Goal: Share content: Share content

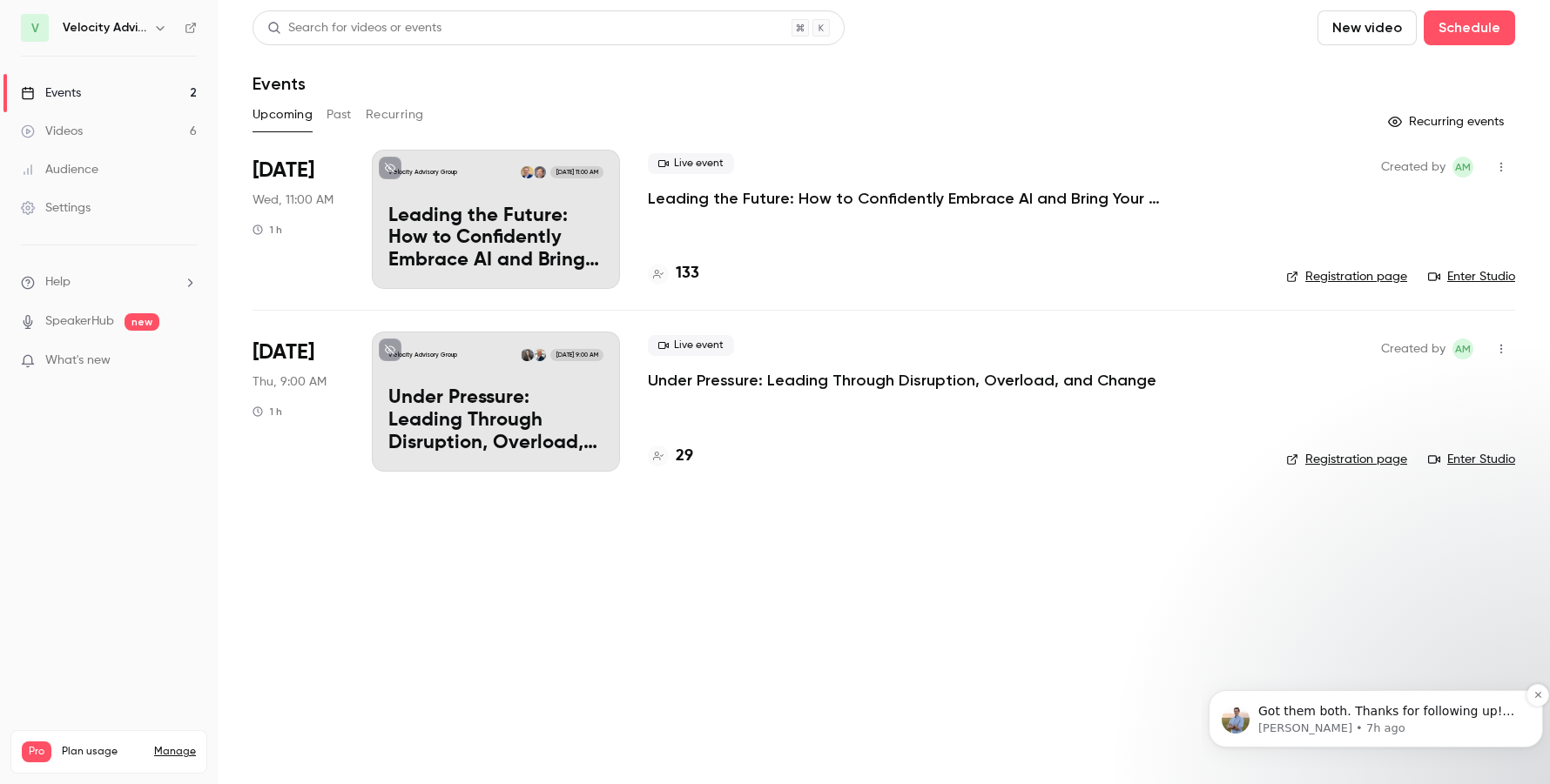
click at [1448, 714] on p "Got them both. Thanks for following up! Good luck with the webinar :)" at bounding box center [1389, 712] width 263 height 17
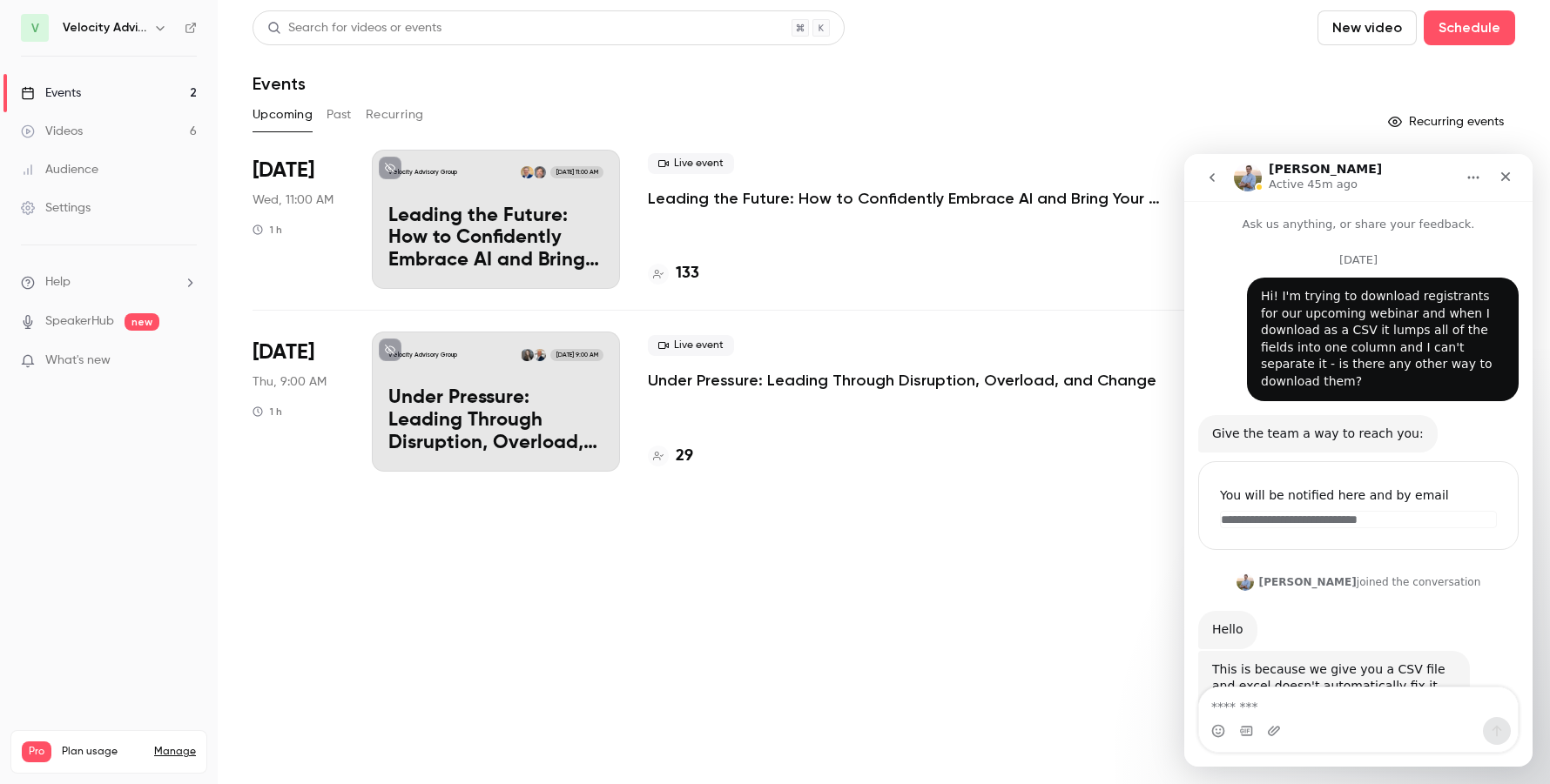
scroll to position [75, 0]
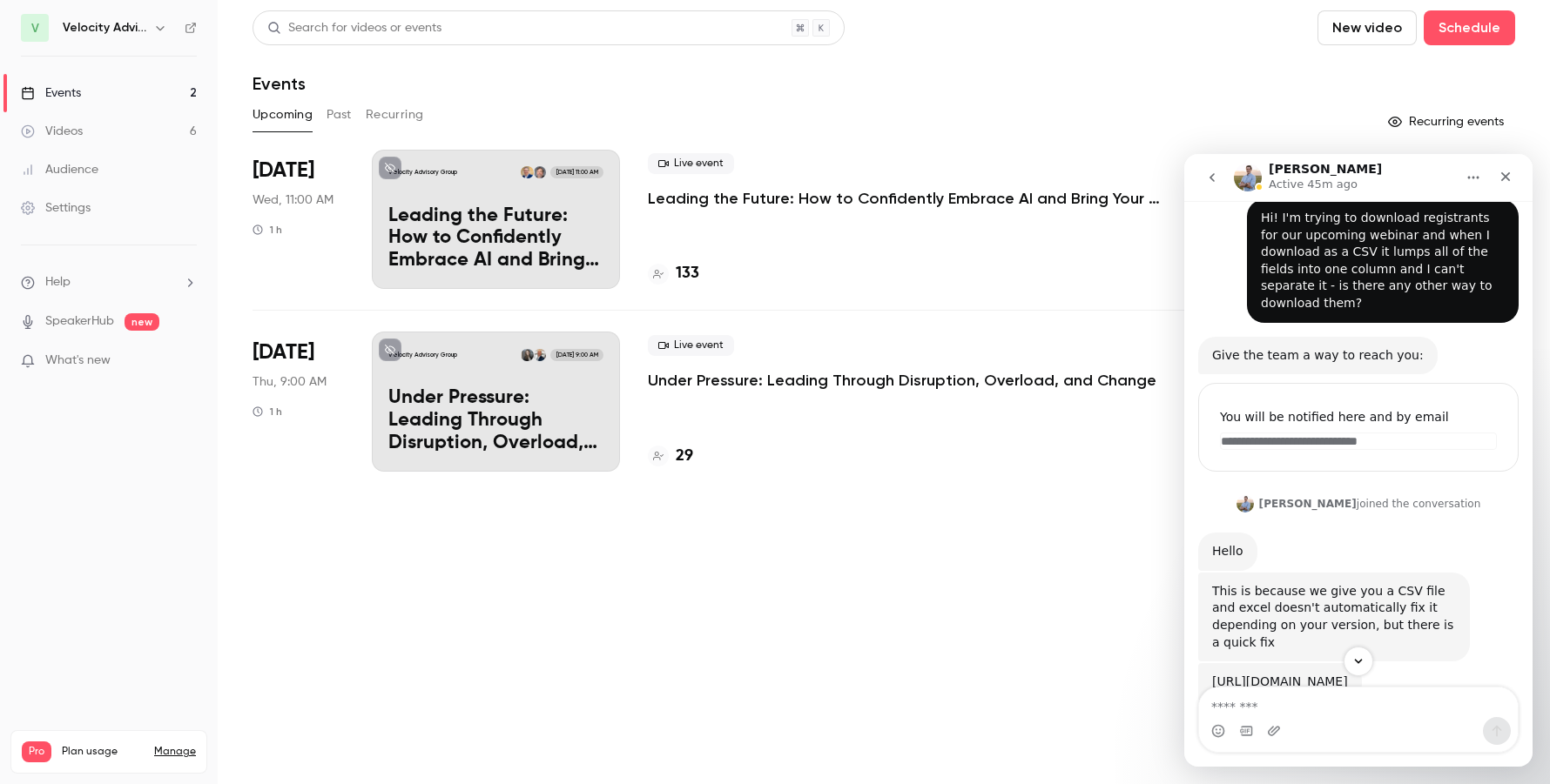
click at [1269, 713] on textarea "Message…" at bounding box center [1358, 702] width 319 height 30
type textarea "**********"
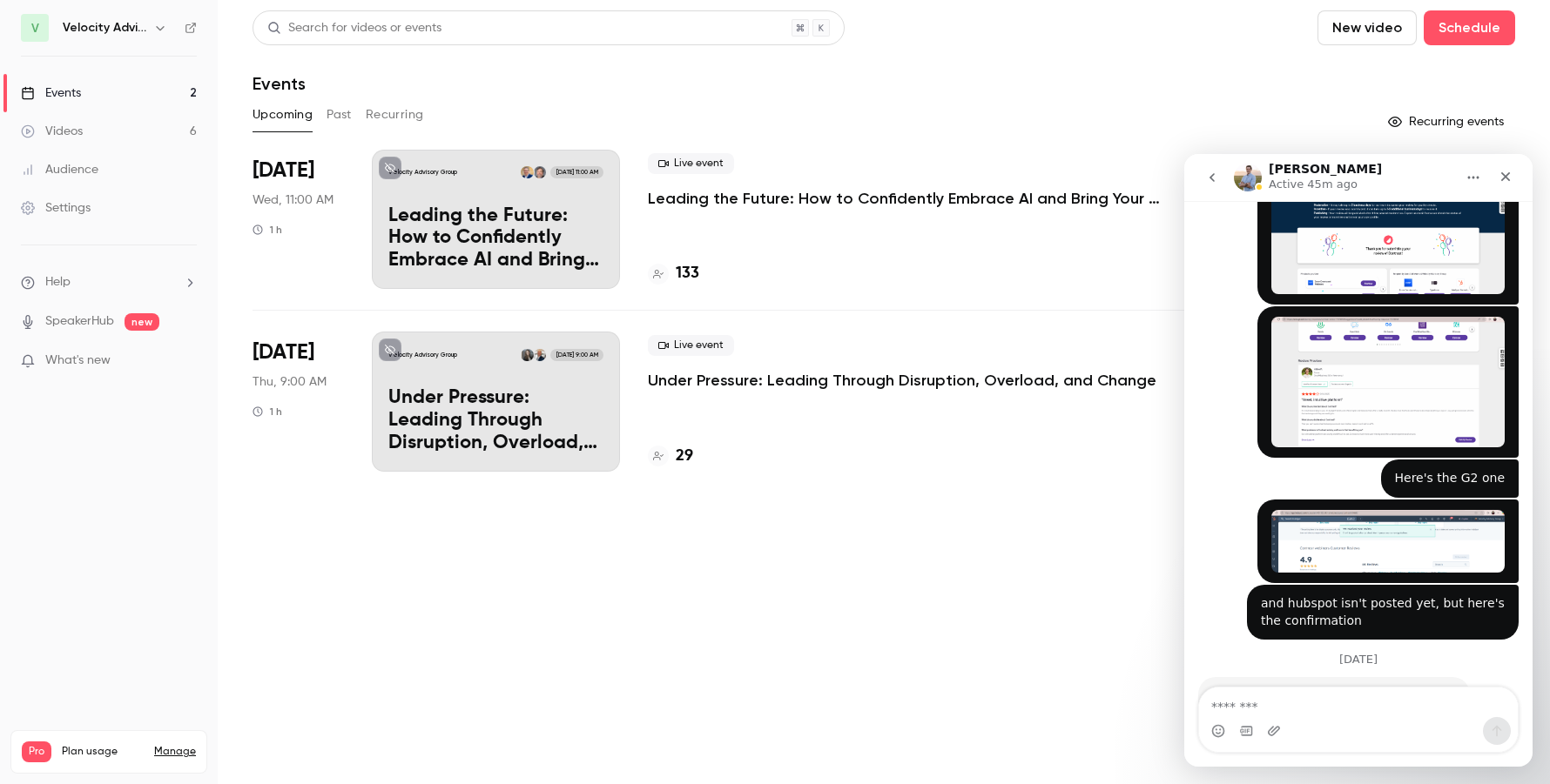
scroll to position [1904, 0]
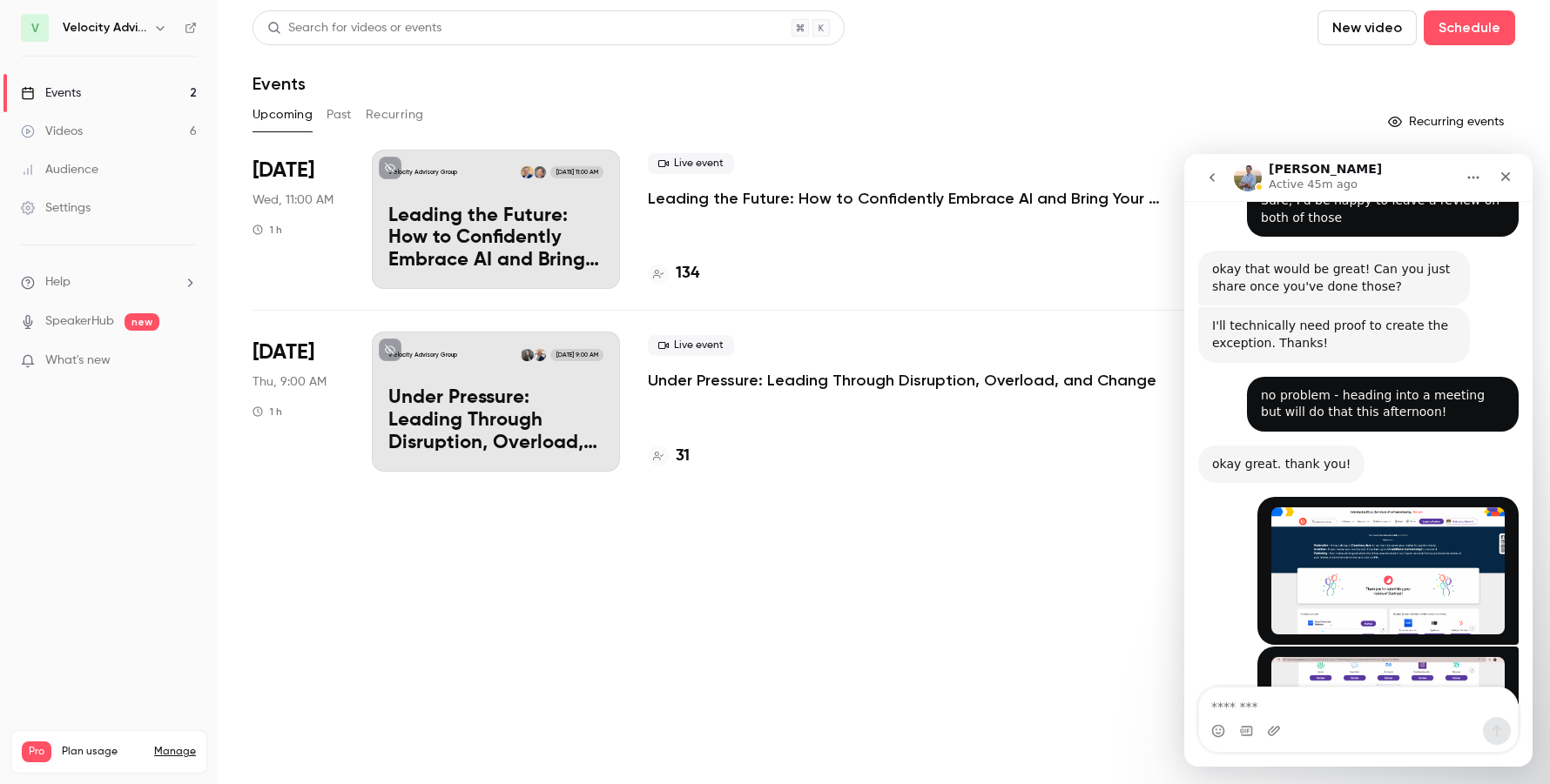
scroll to position [1904, 0]
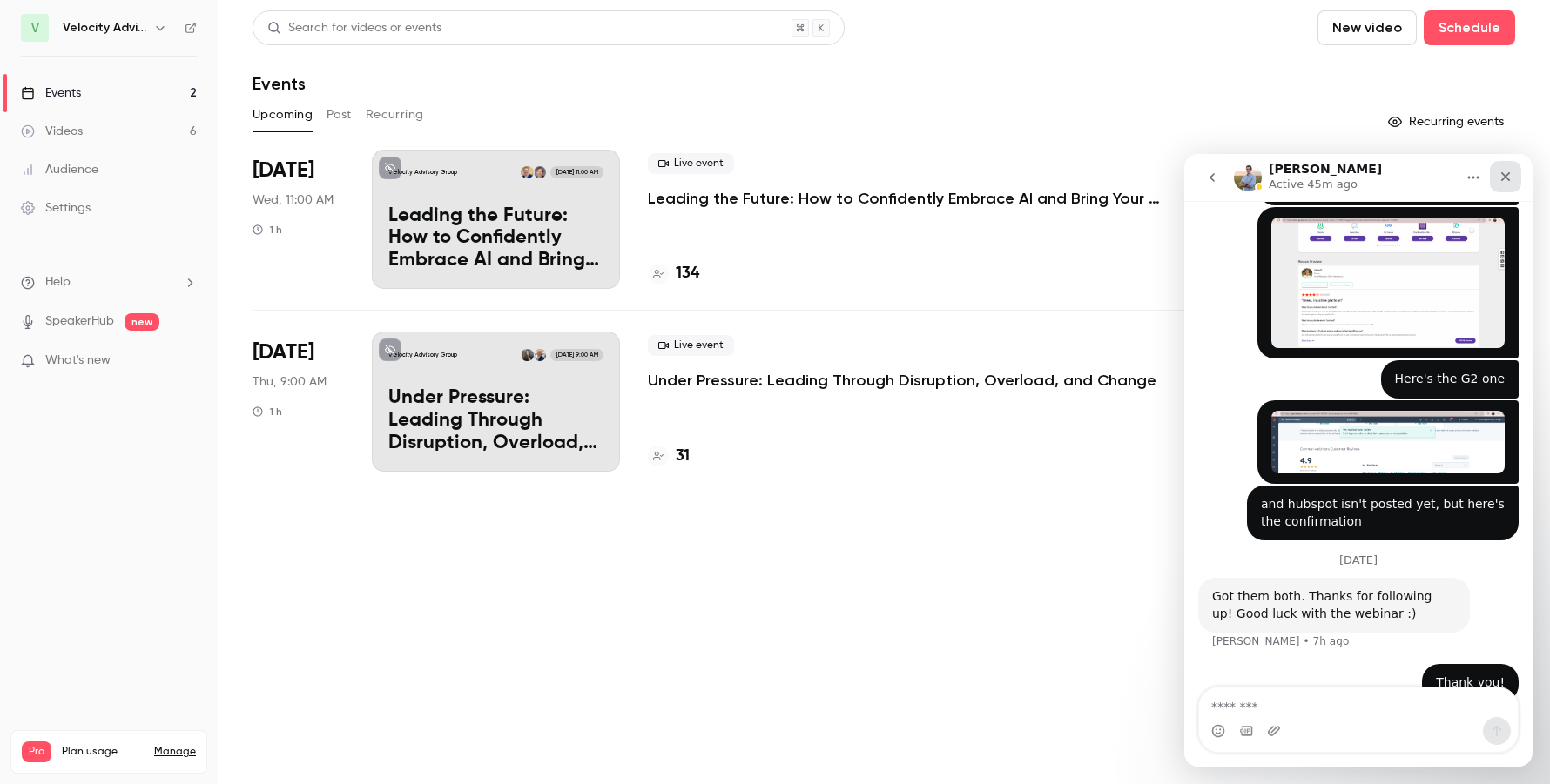
click at [1502, 180] on icon "Close" at bounding box center [1506, 177] width 10 height 10
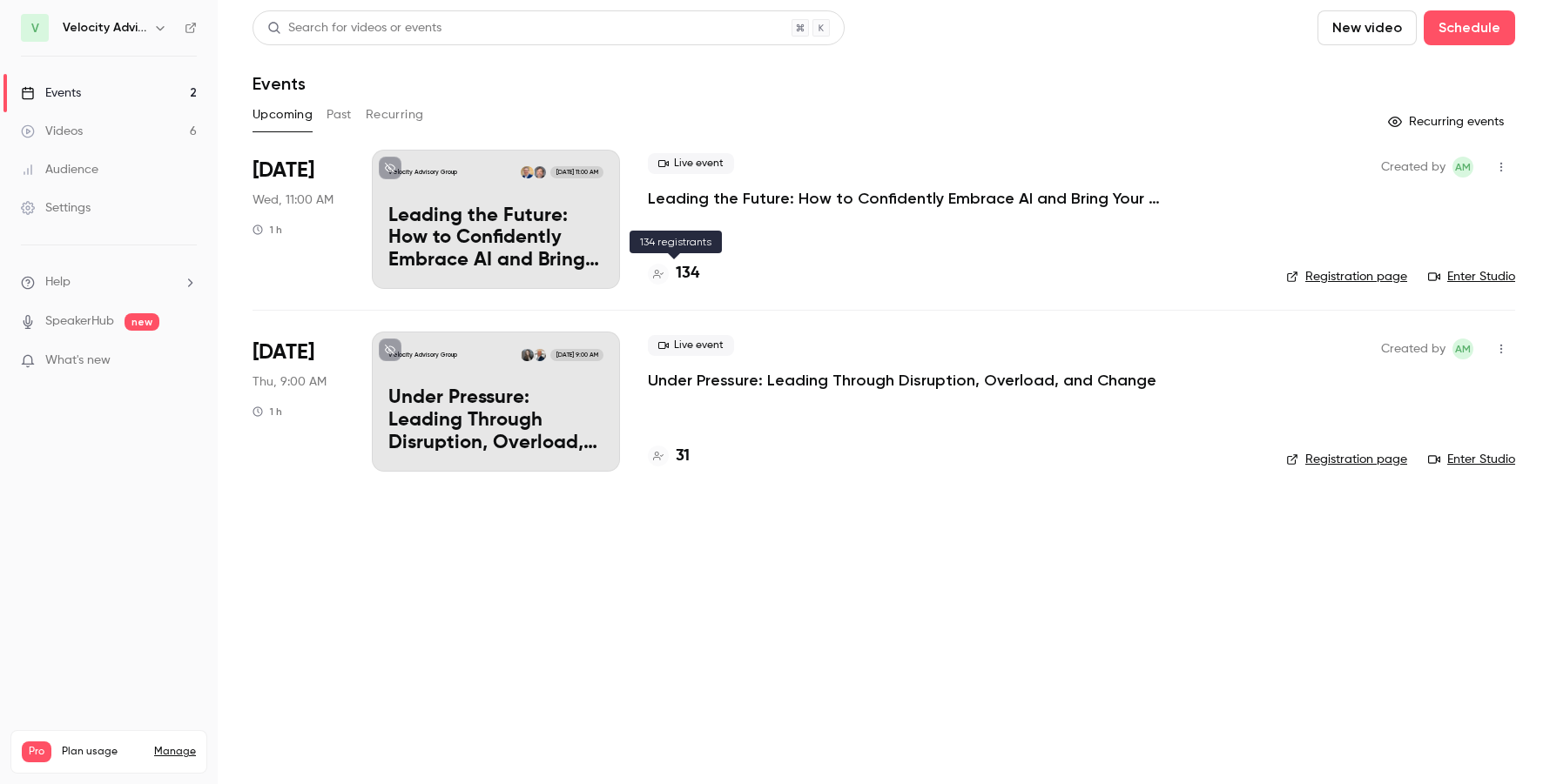
click at [694, 279] on h4 "134" at bounding box center [687, 273] width 24 height 24
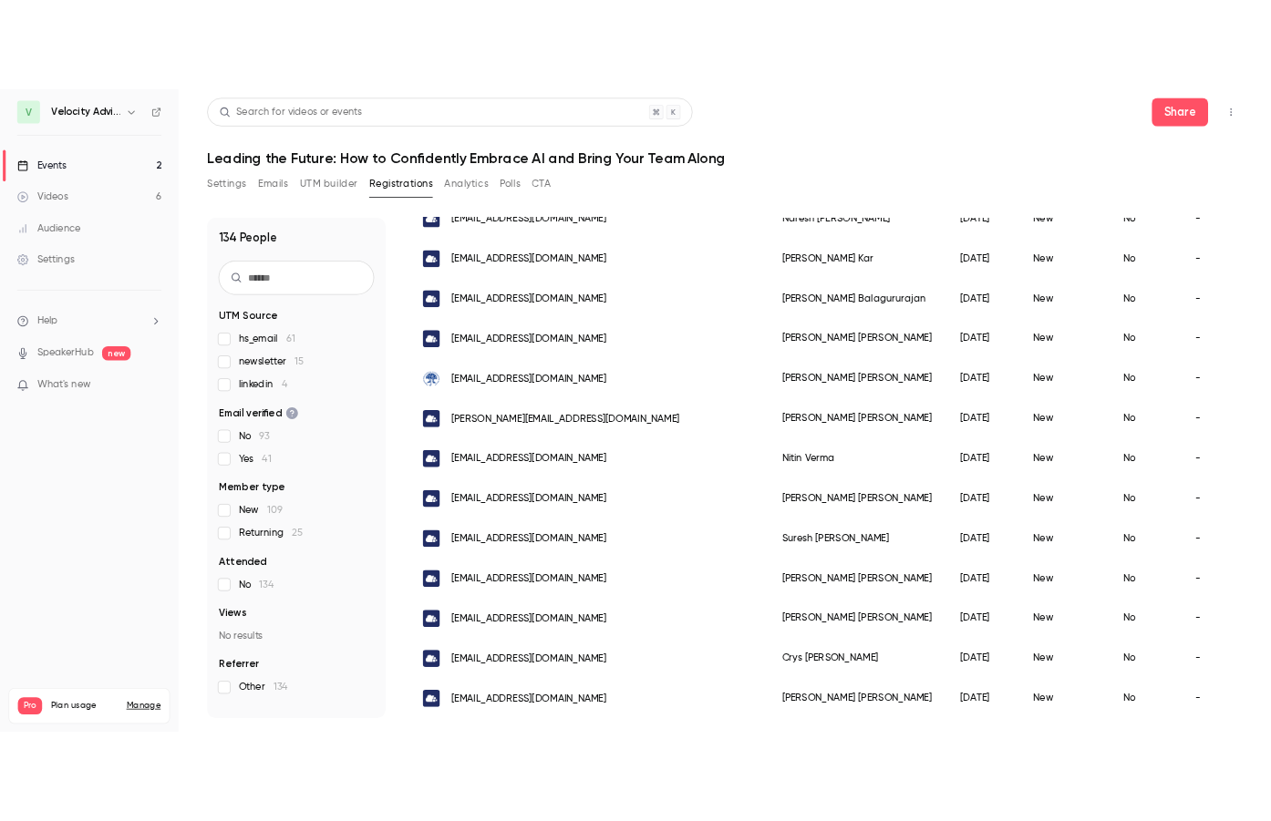
scroll to position [2101, 0]
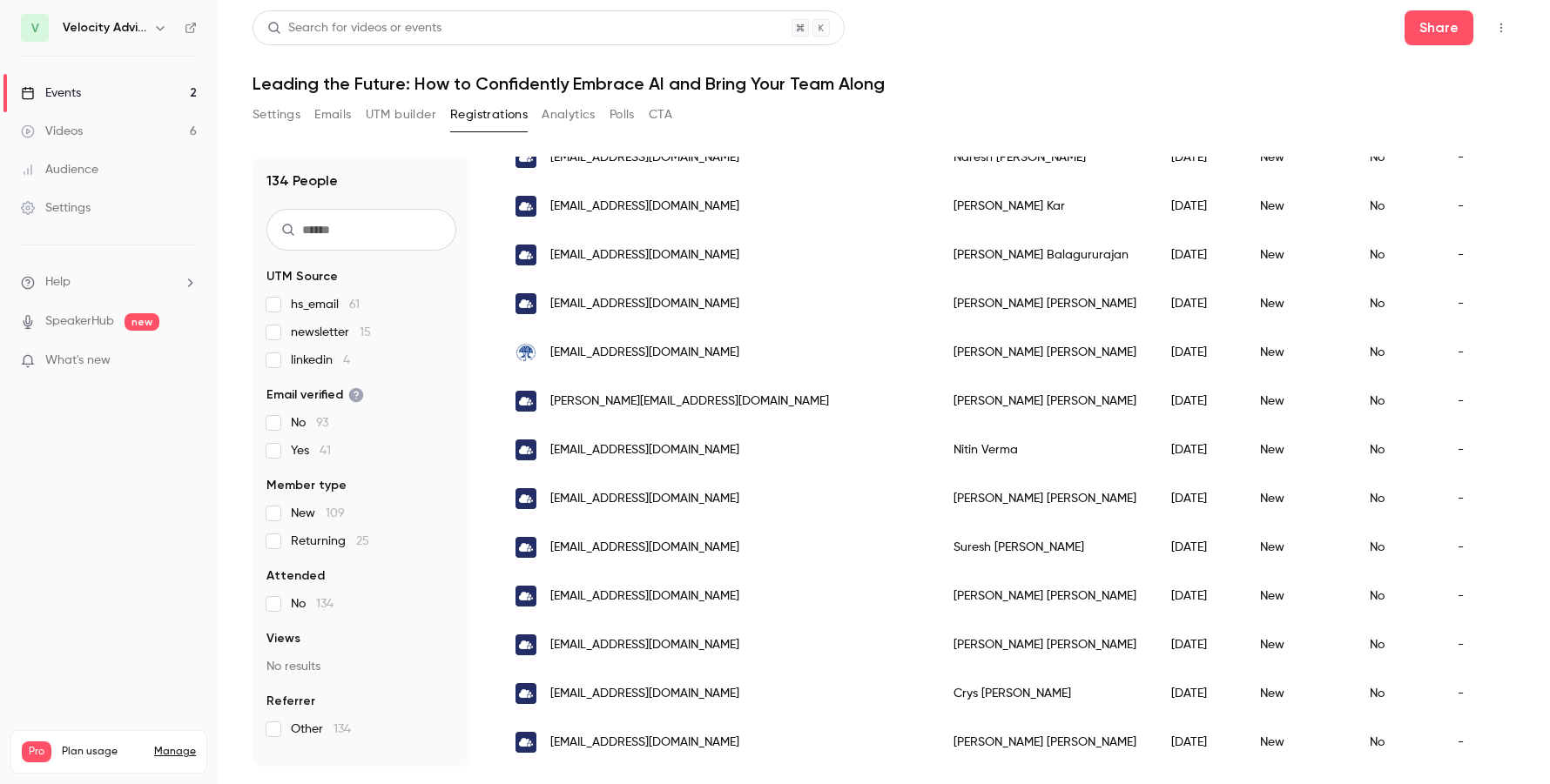
click at [77, 98] on div "Events" at bounding box center [51, 93] width 60 height 17
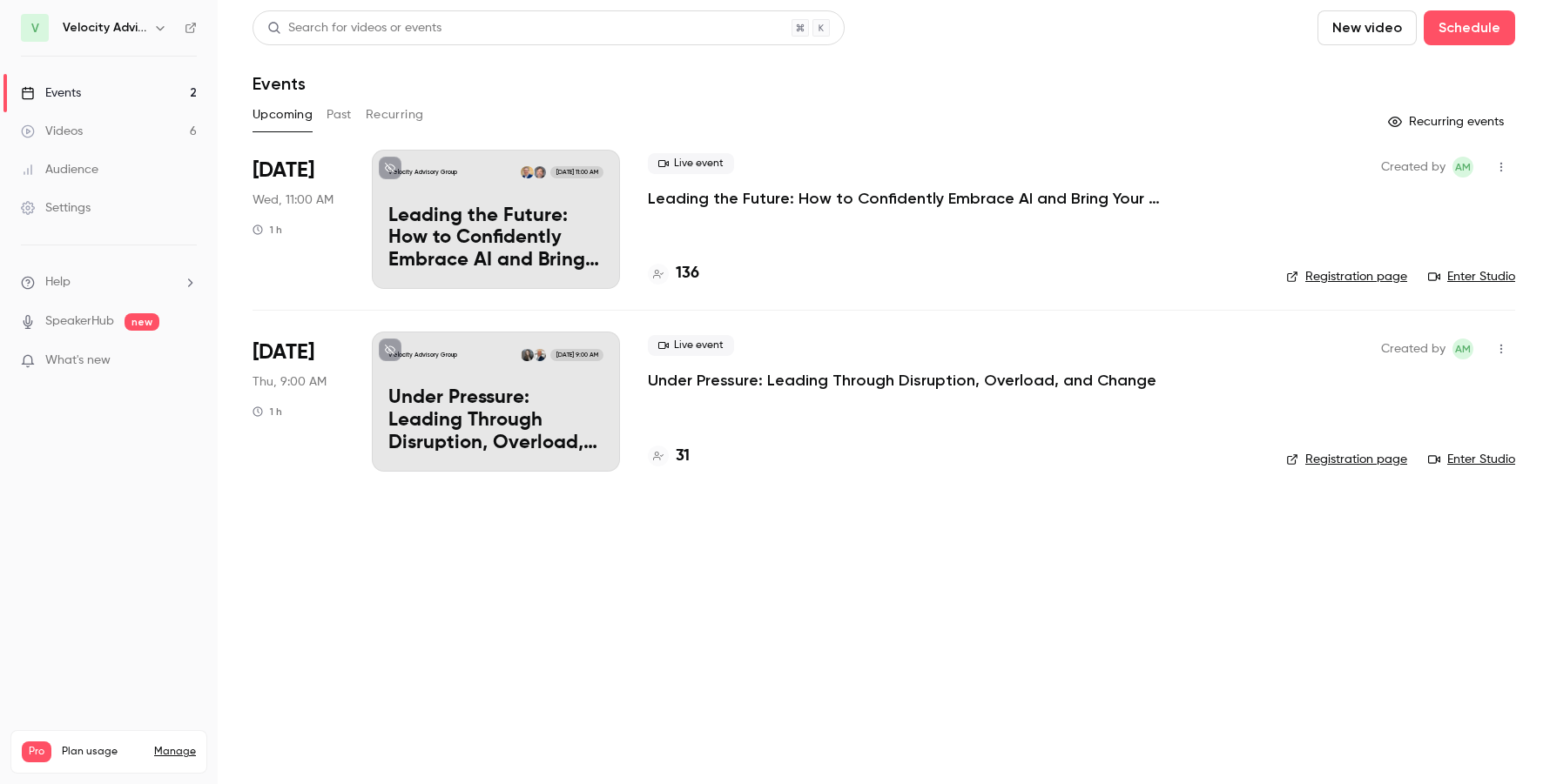
click at [894, 199] on p "Leading the Future: How to Confidently Embrace AI and Bring Your Team Along" at bounding box center [908, 199] width 522 height 21
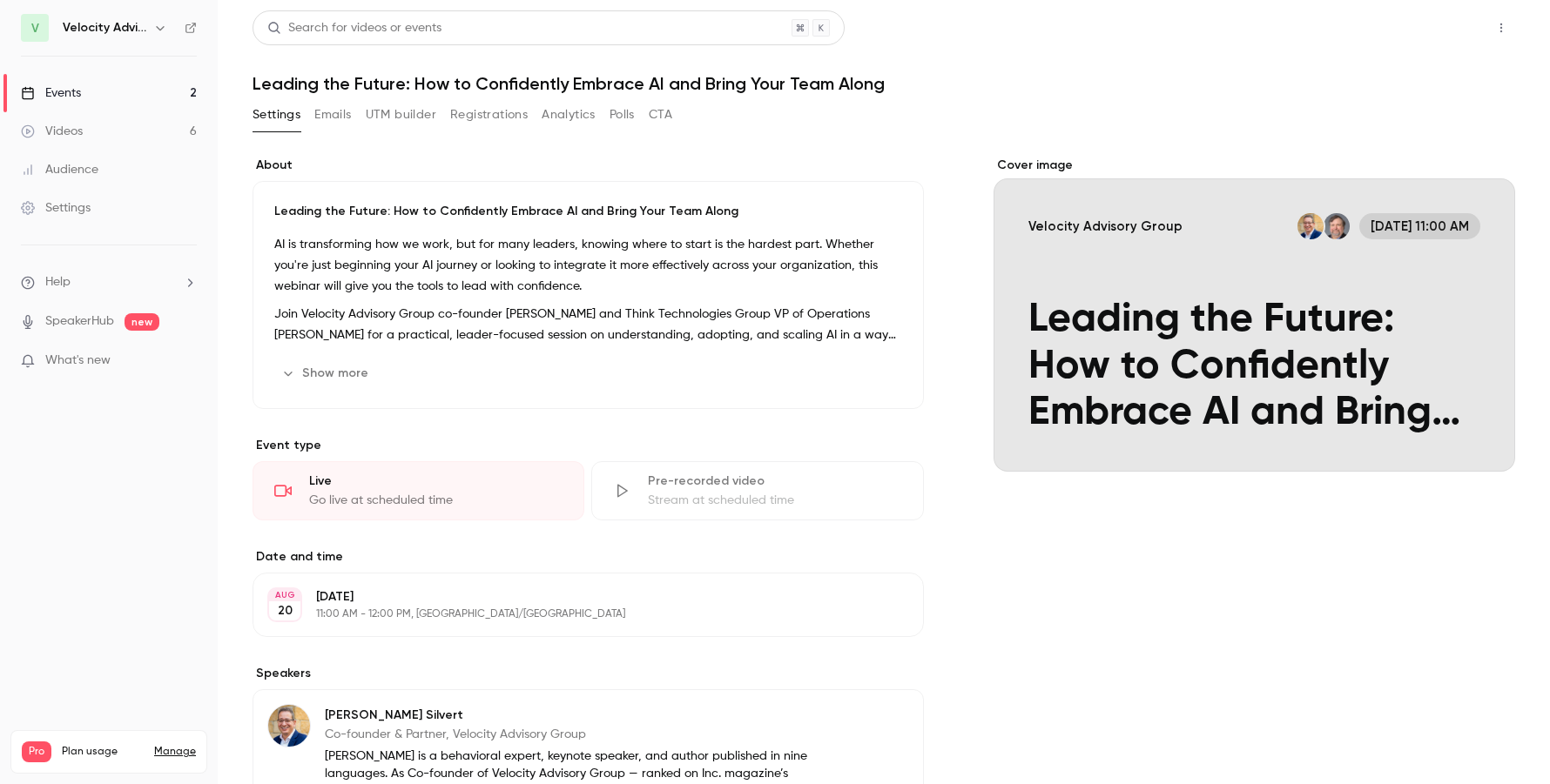
click at [1427, 37] on button "Share" at bounding box center [1438, 28] width 69 height 34
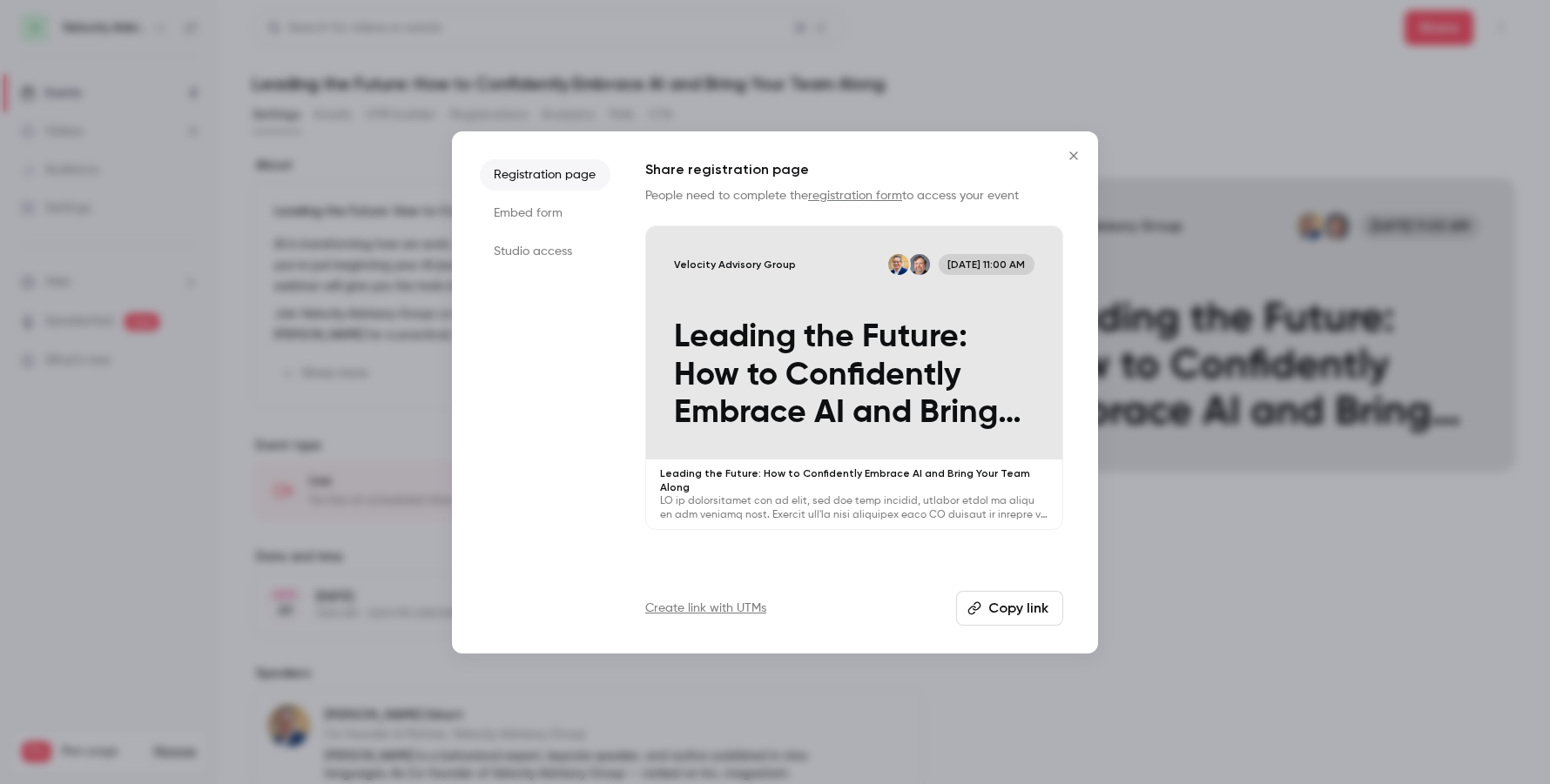
click at [530, 261] on li "Studio access" at bounding box center [544, 251] width 131 height 32
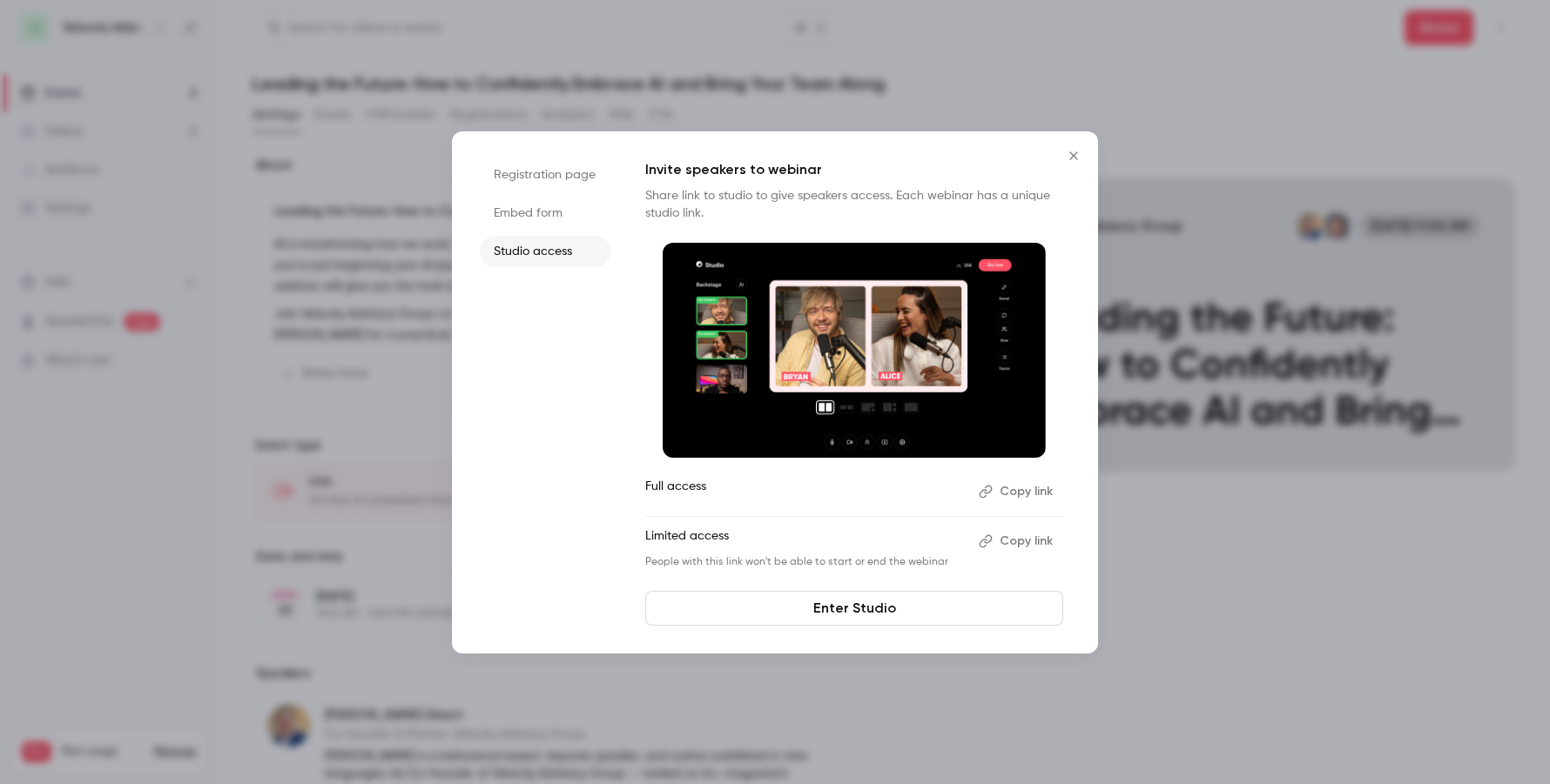
click at [979, 479] on button "Copy link" at bounding box center [1017, 491] width 92 height 28
click at [994, 498] on icon "button" at bounding box center [992, 492] width 14 height 14
click at [1076, 162] on icon "Close" at bounding box center [1073, 156] width 21 height 14
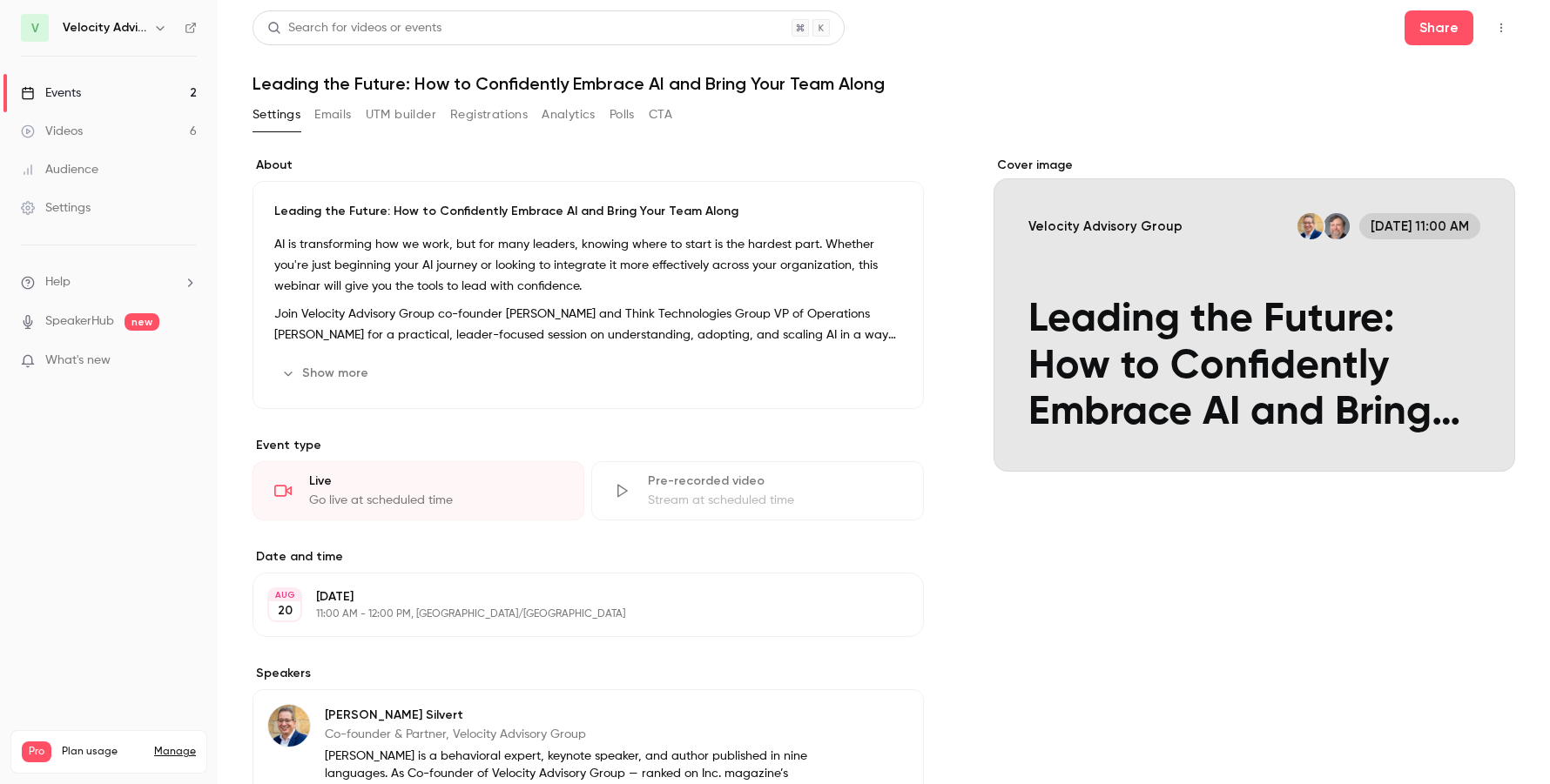
click at [1494, 24] on icon "button" at bounding box center [1500, 28] width 14 height 12
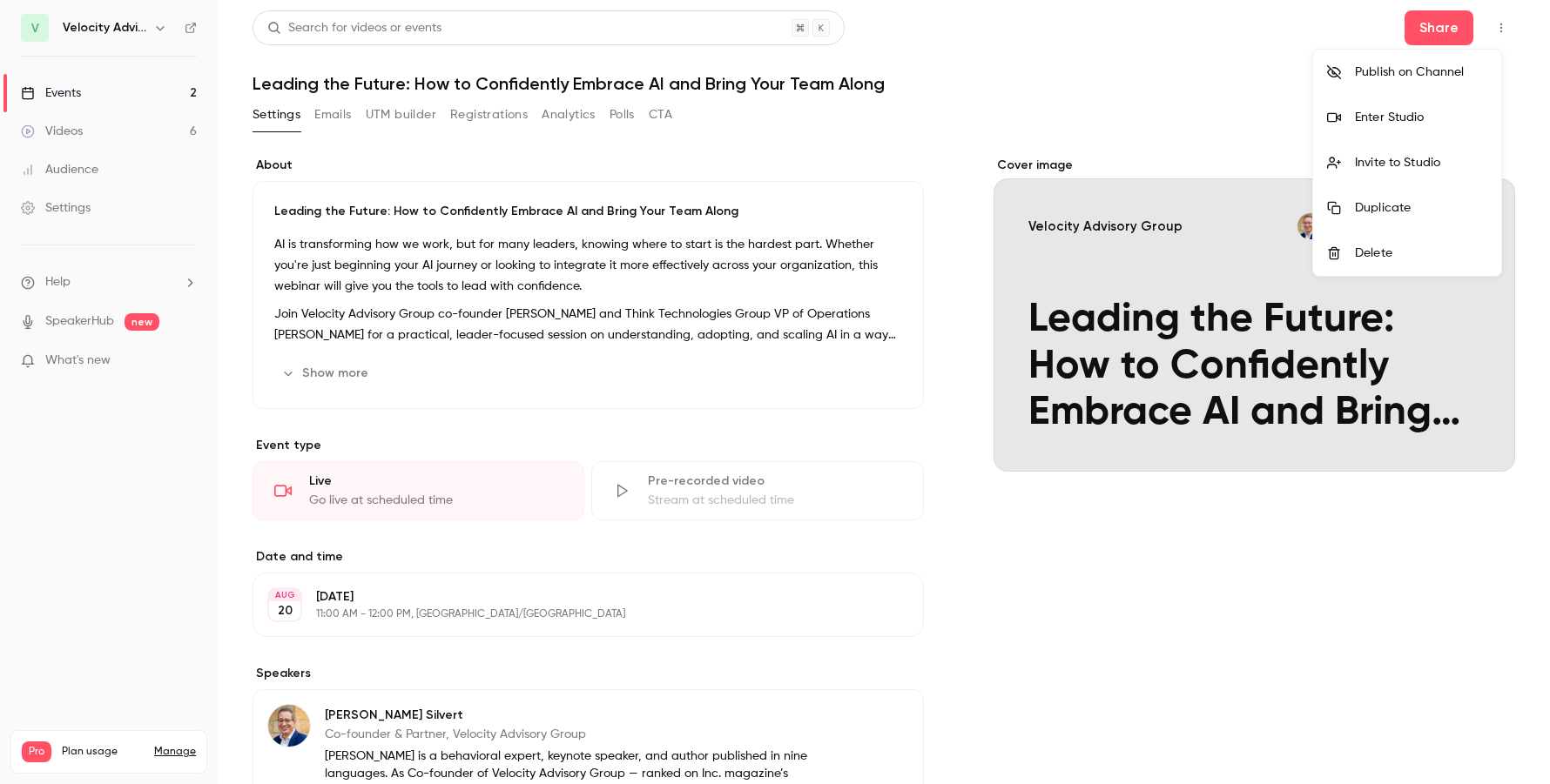
click at [1419, 21] on div at bounding box center [775, 392] width 1550 height 784
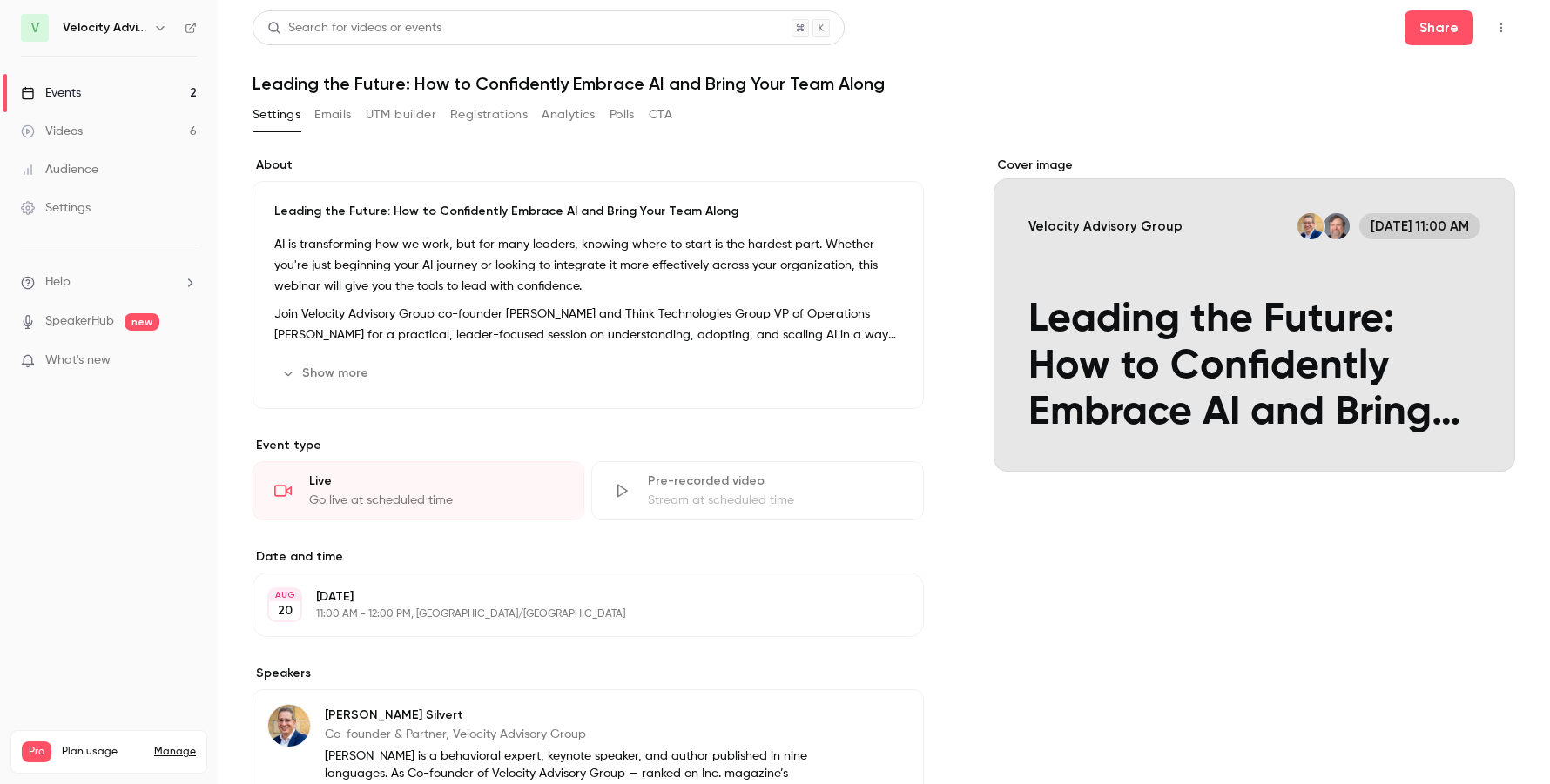
click at [1419, 21] on button "Share" at bounding box center [1438, 28] width 69 height 34
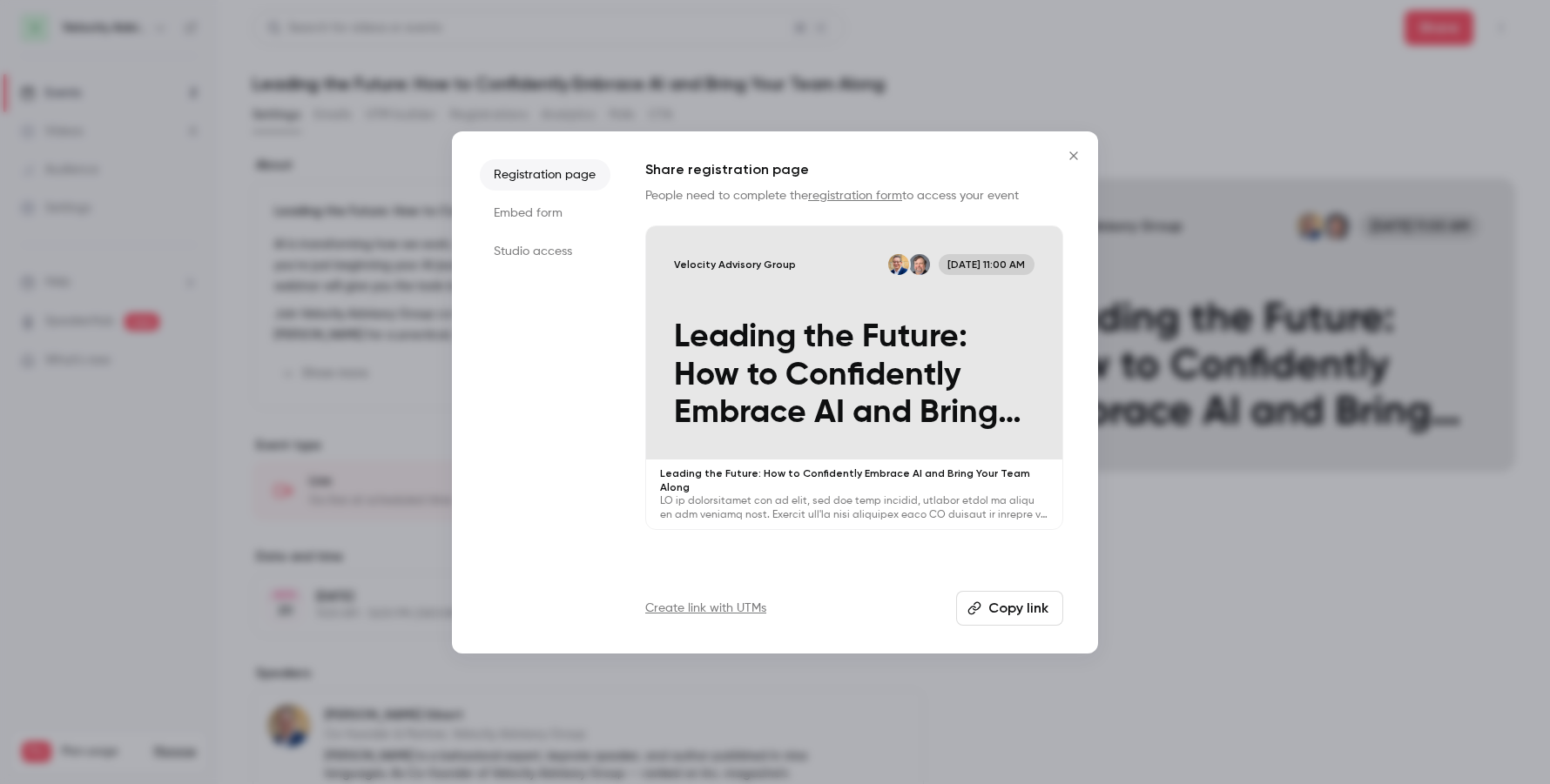
click at [487, 256] on li "Studio access" at bounding box center [544, 251] width 131 height 32
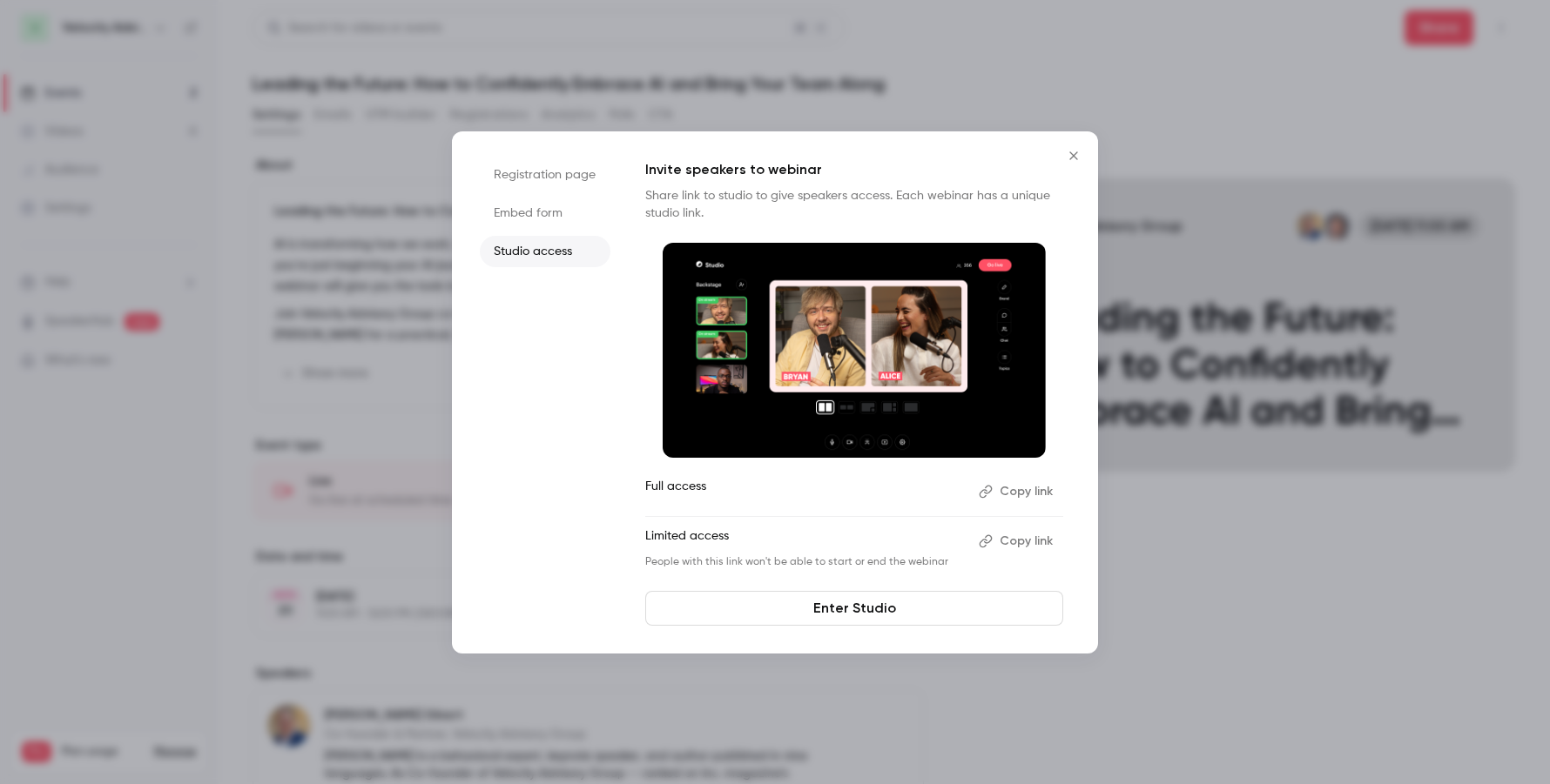
click at [1022, 541] on button "Copy link" at bounding box center [1017, 540] width 92 height 28
click at [1074, 149] on icon "Close" at bounding box center [1073, 156] width 21 height 14
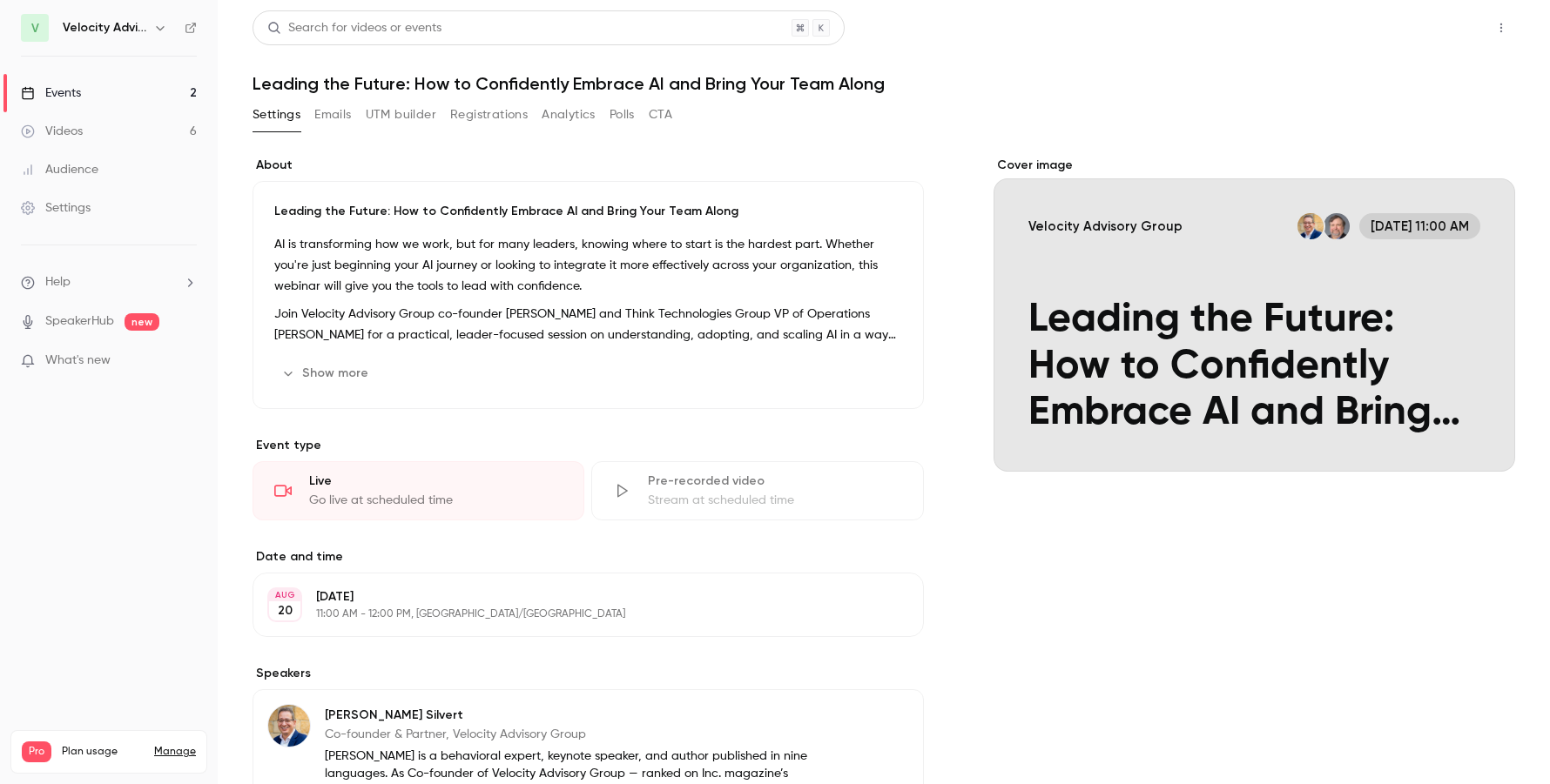
click at [1429, 30] on button "Share" at bounding box center [1438, 28] width 69 height 34
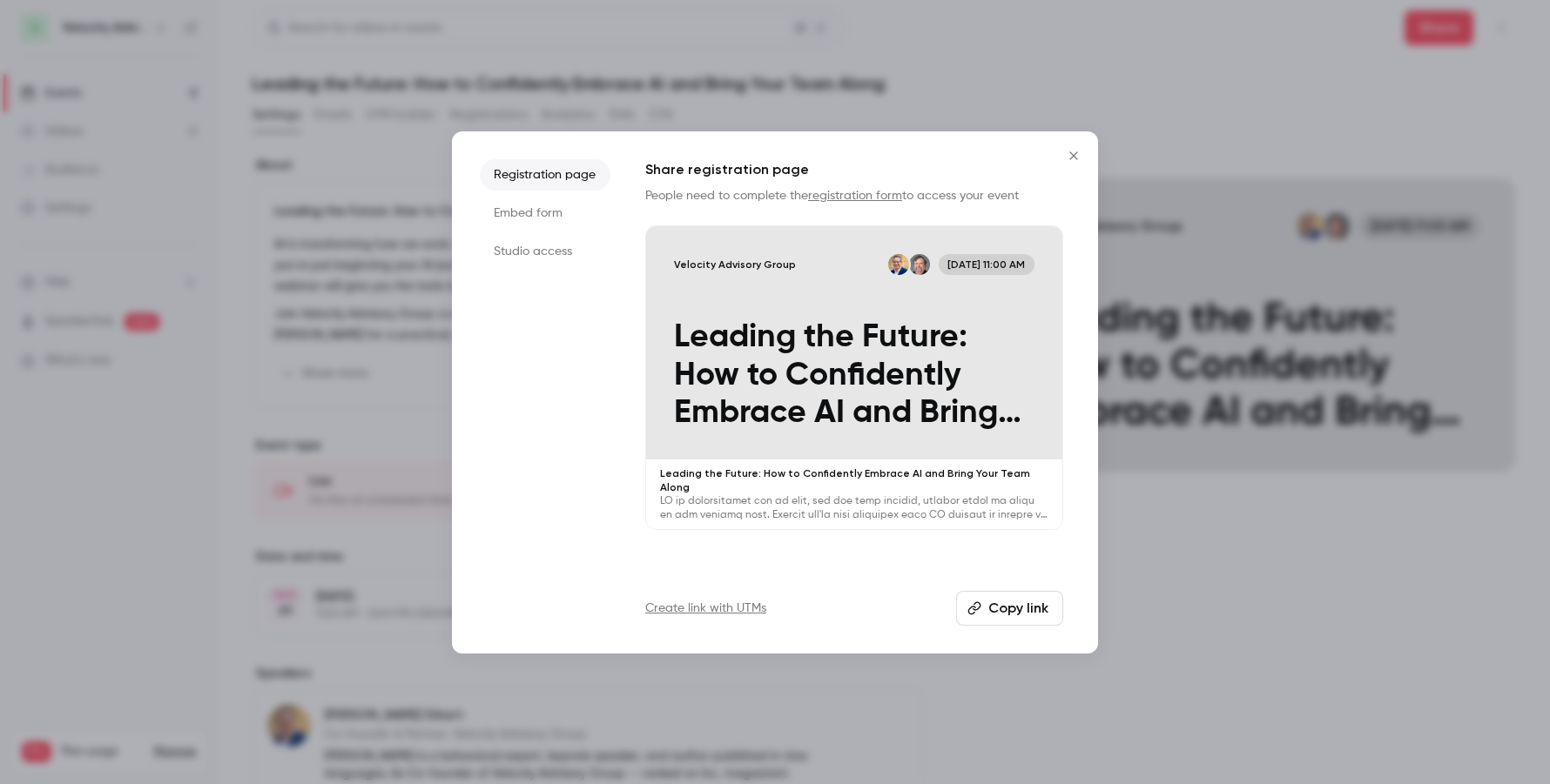
click at [1068, 161] on icon "Close" at bounding box center [1073, 156] width 21 height 14
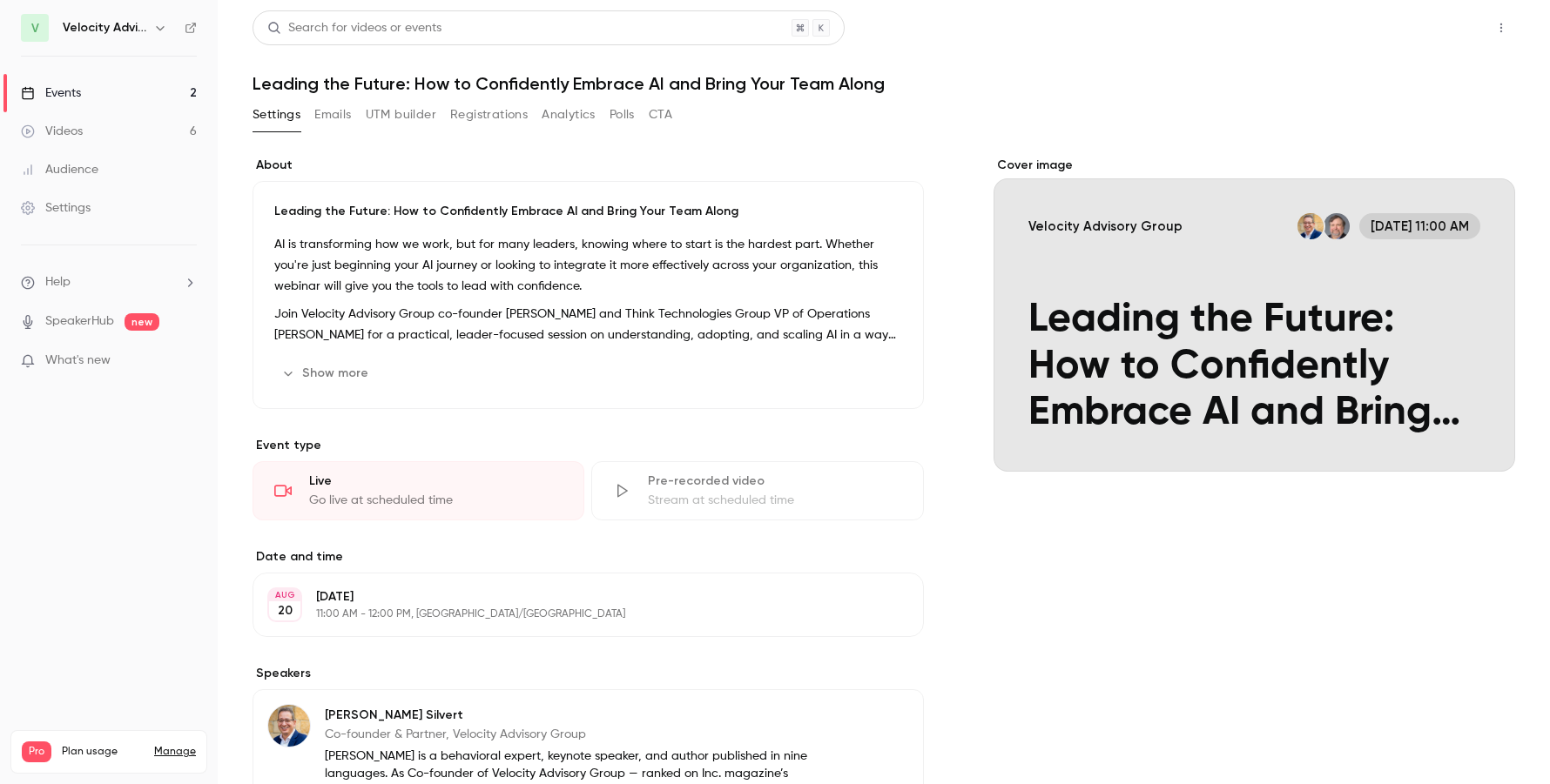
click at [1465, 32] on div "Share" at bounding box center [1459, 28] width 111 height 34
click at [1448, 32] on button "Share" at bounding box center [1438, 28] width 69 height 34
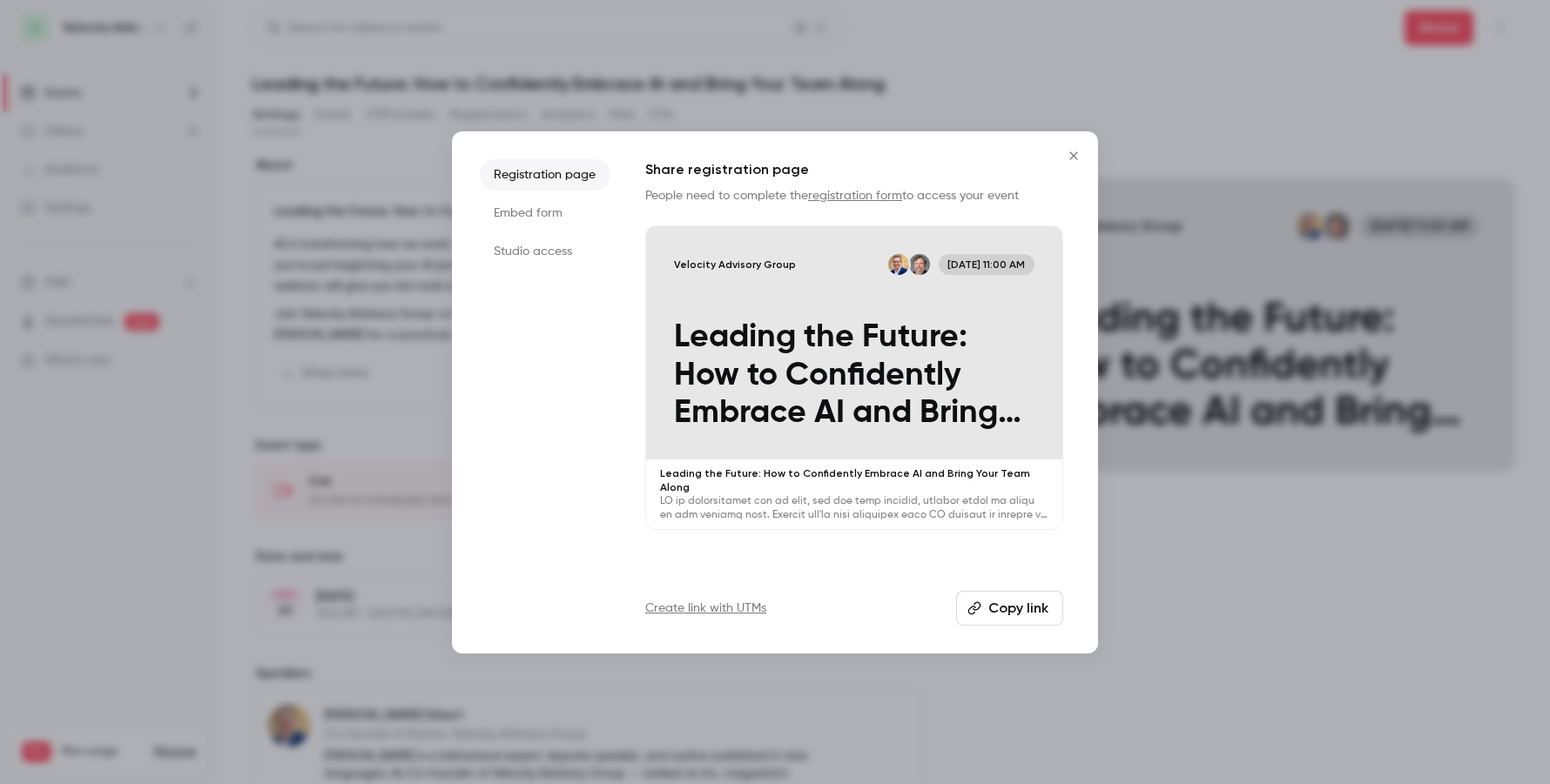
click at [545, 257] on li "Studio access" at bounding box center [544, 251] width 131 height 32
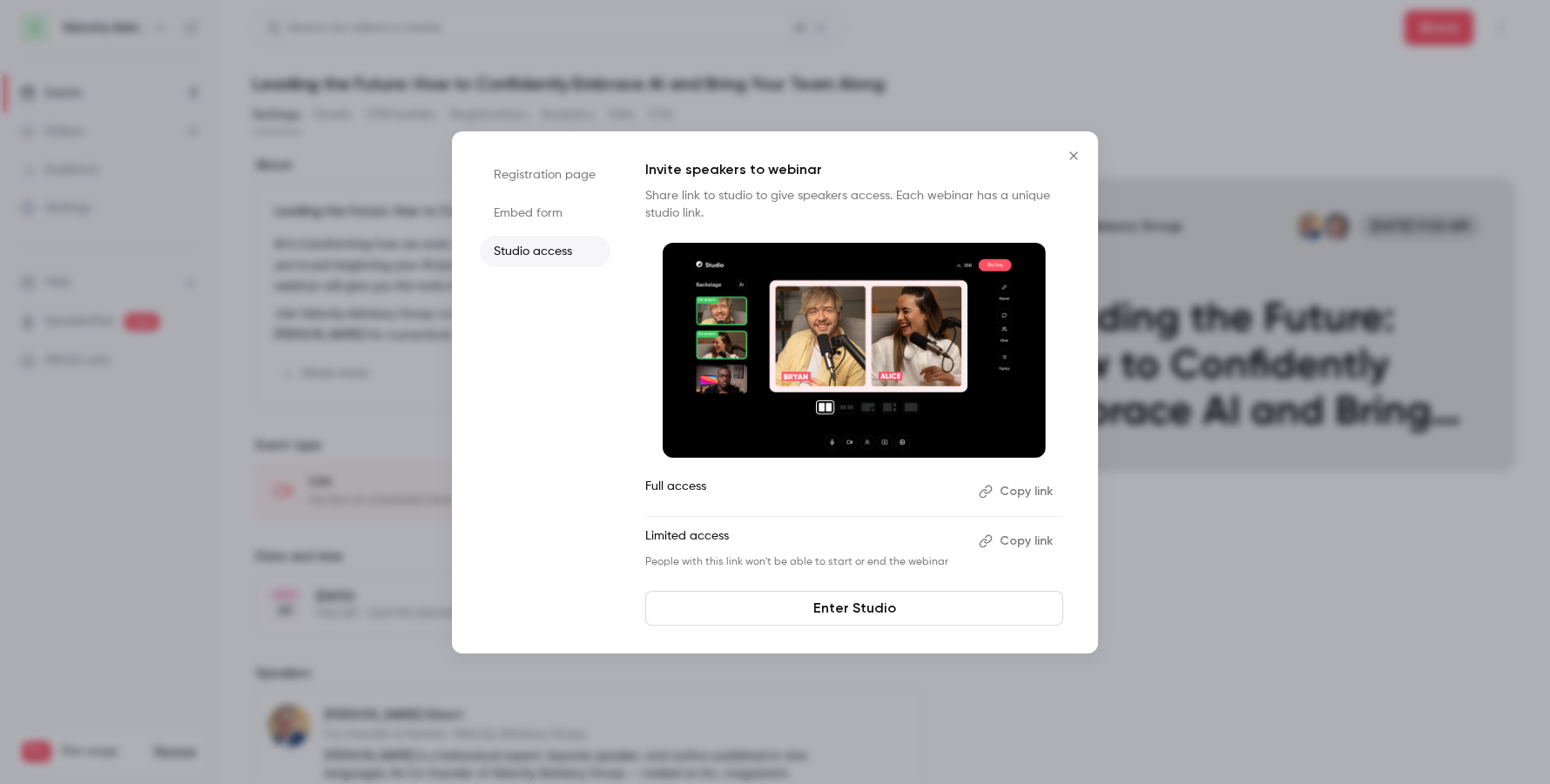
click at [1029, 542] on button "Copy link" at bounding box center [1017, 540] width 92 height 28
click at [1072, 157] on icon "Close" at bounding box center [1072, 156] width 8 height 8
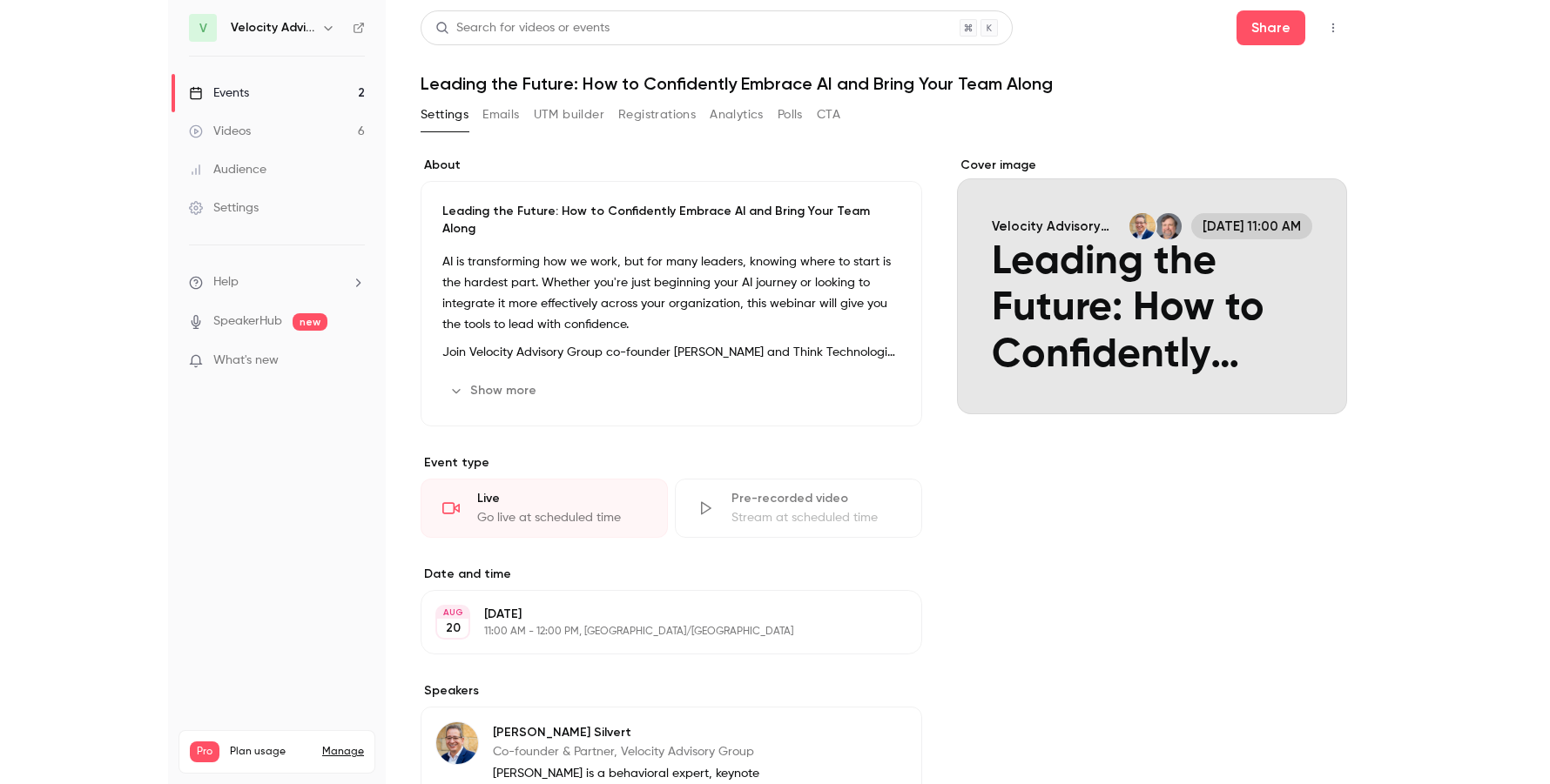
scroll to position [1903, 0]
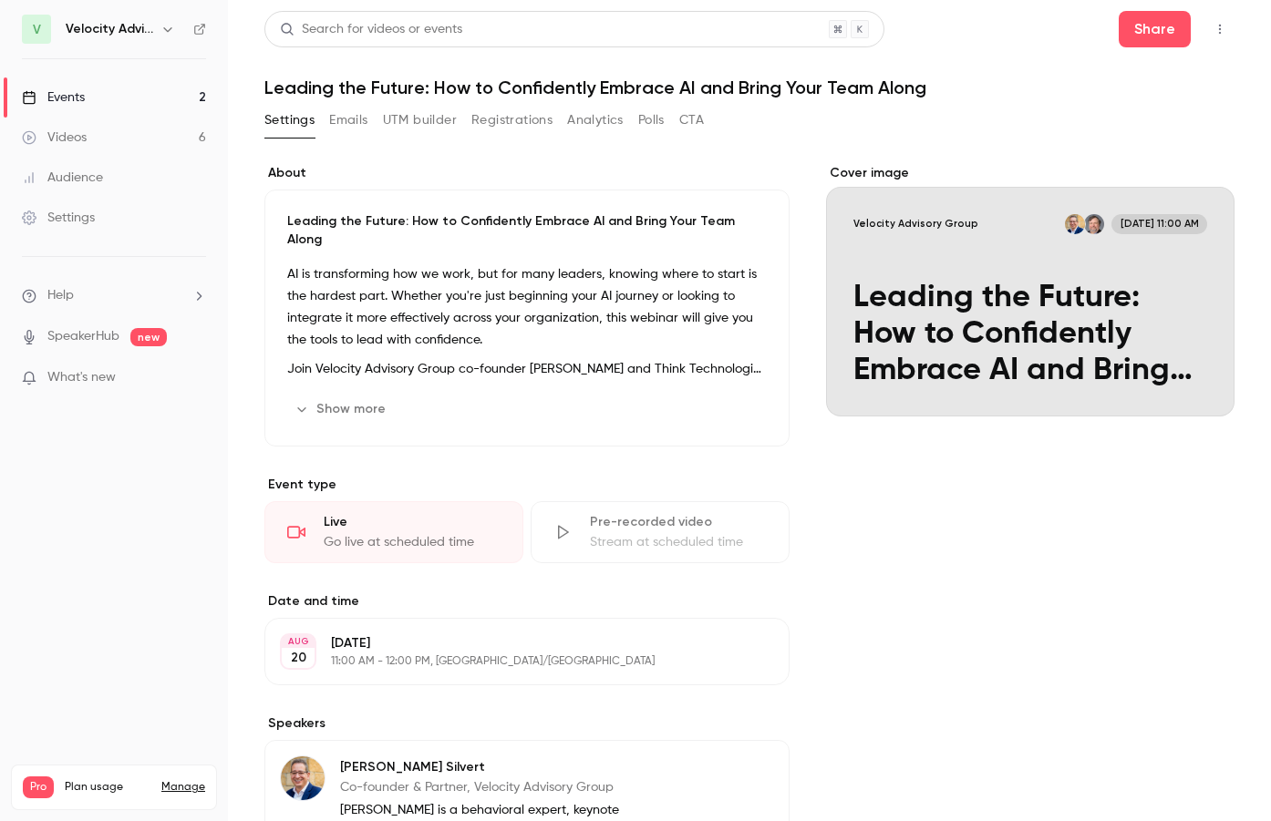
click at [125, 103] on link "Events 2" at bounding box center [114, 97] width 228 height 40
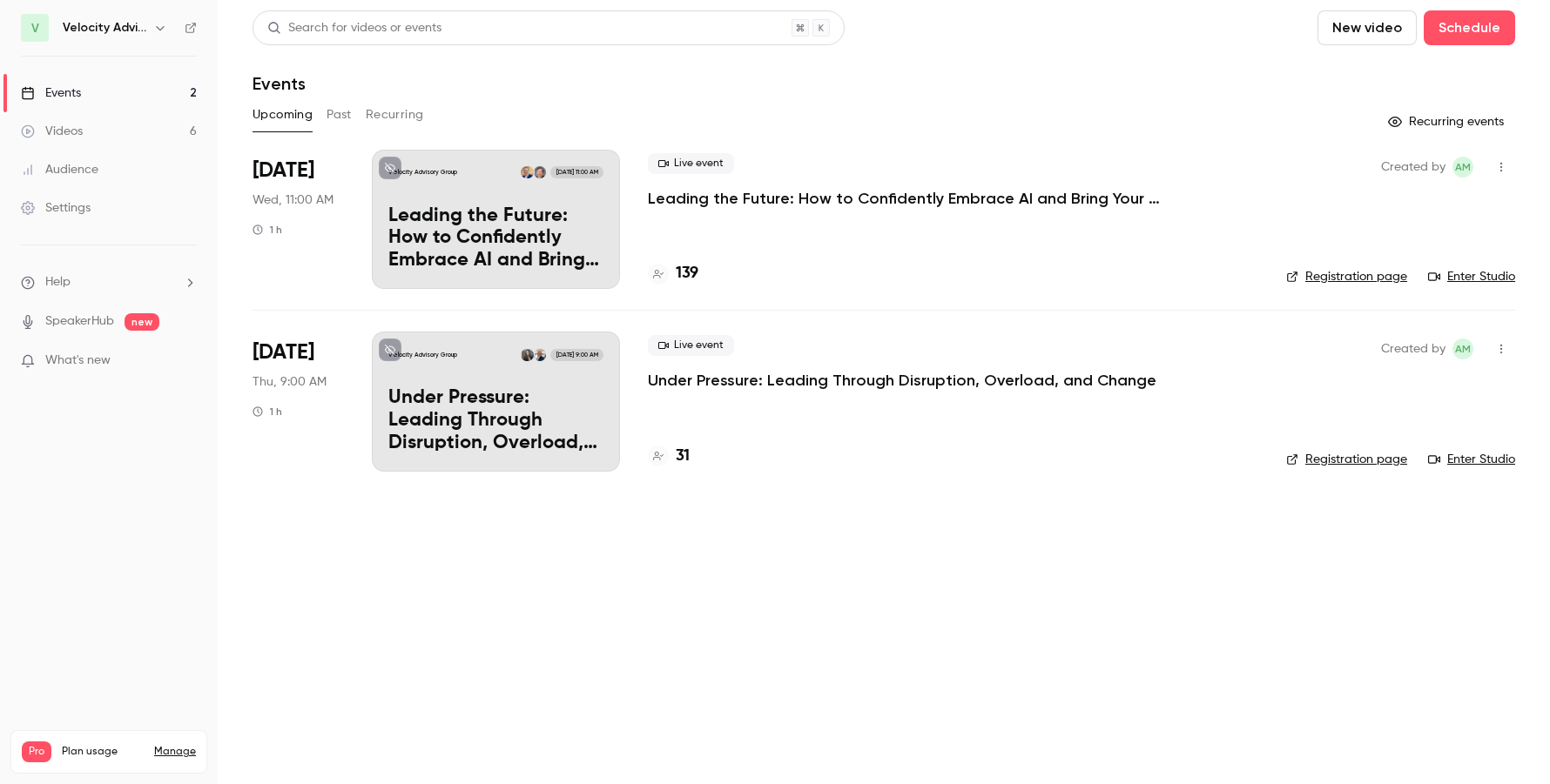
click at [507, 244] on p "Leading the Future: How to Confidently Embrace AI and Bring Your Team Along" at bounding box center [496, 239] width 215 height 67
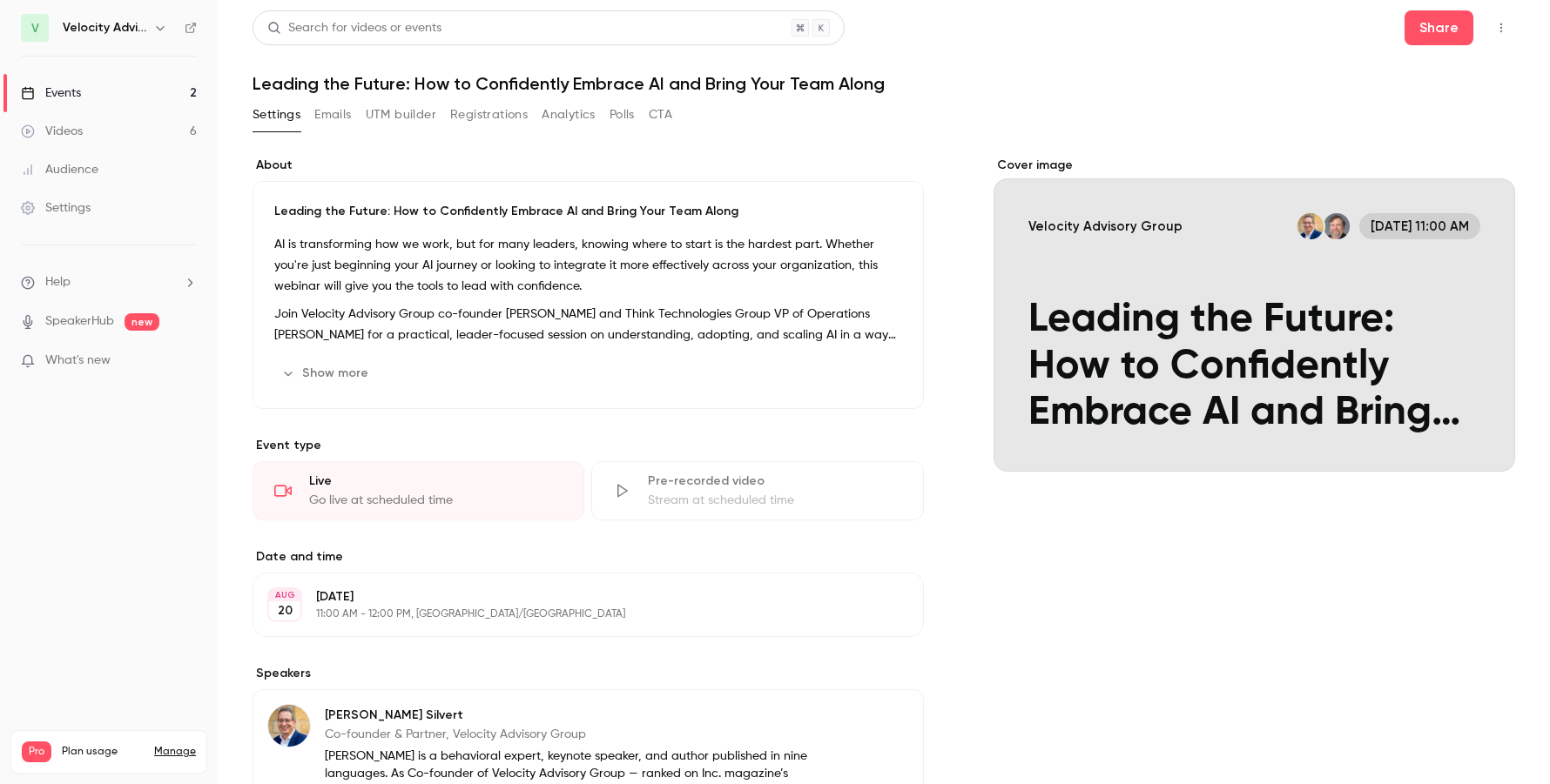
click at [497, 123] on button "Registrations" at bounding box center [488, 115] width 77 height 28
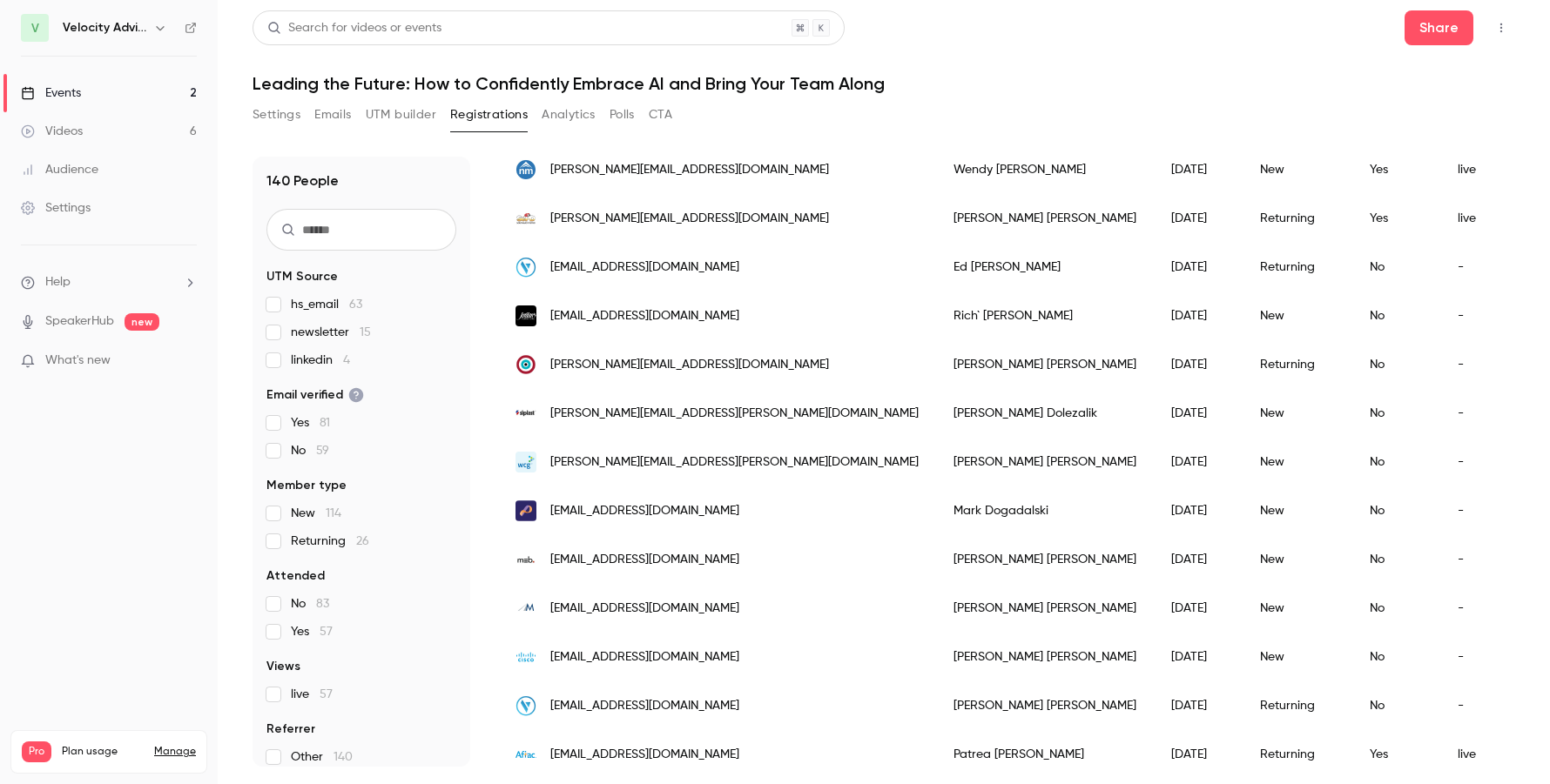
scroll to position [129, 0]
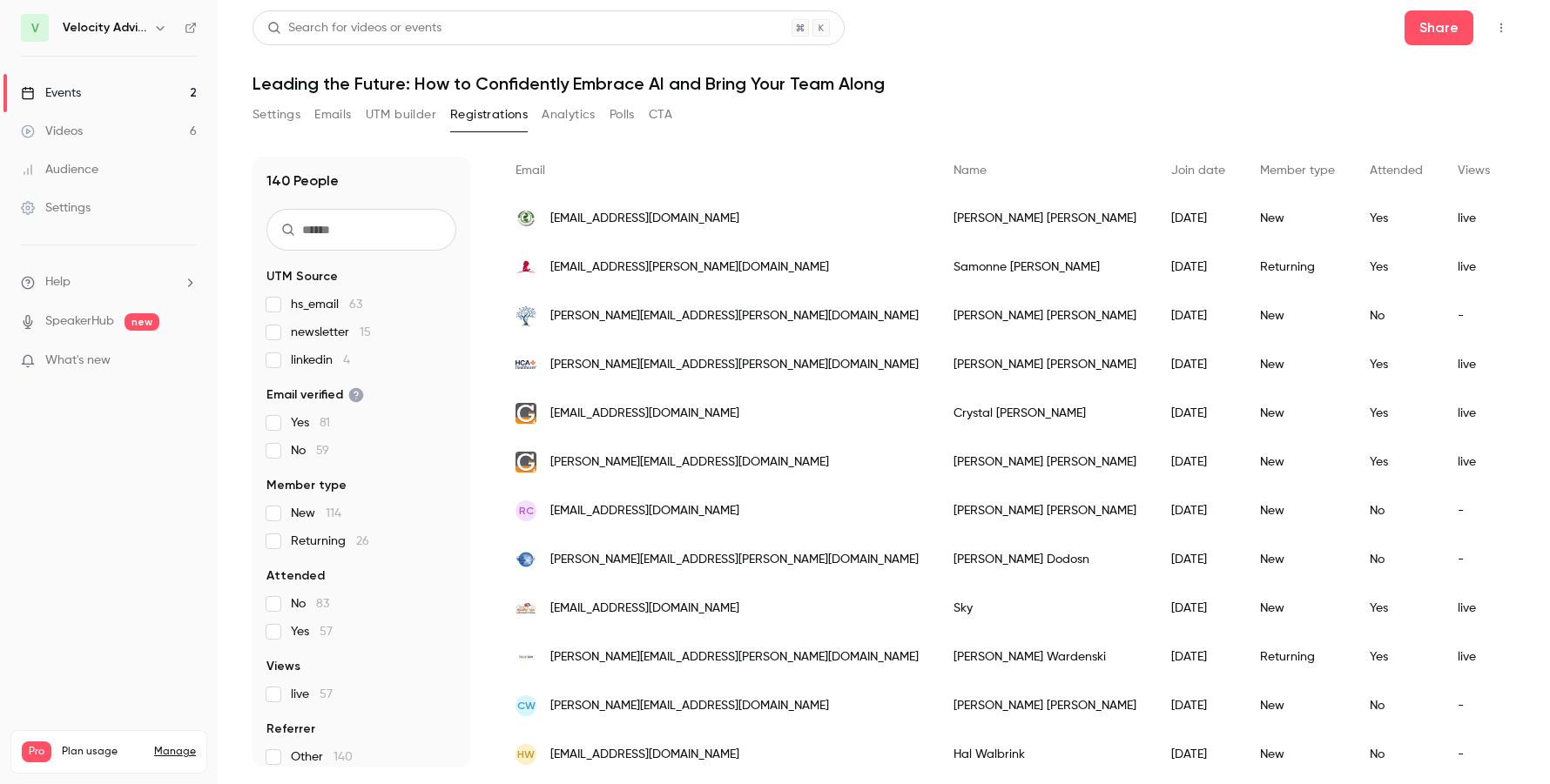
drag, startPoint x: 685, startPoint y: 460, endPoint x: 180, endPoint y: 630, distance: 532.8
click at [180, 630] on nav "V Velocity Advisory Group Events 2 Videos 6 Audience Settings Help SpeakerHub n…" at bounding box center [109, 392] width 218 height 784
click at [343, 117] on button "Emails" at bounding box center [332, 115] width 36 height 28
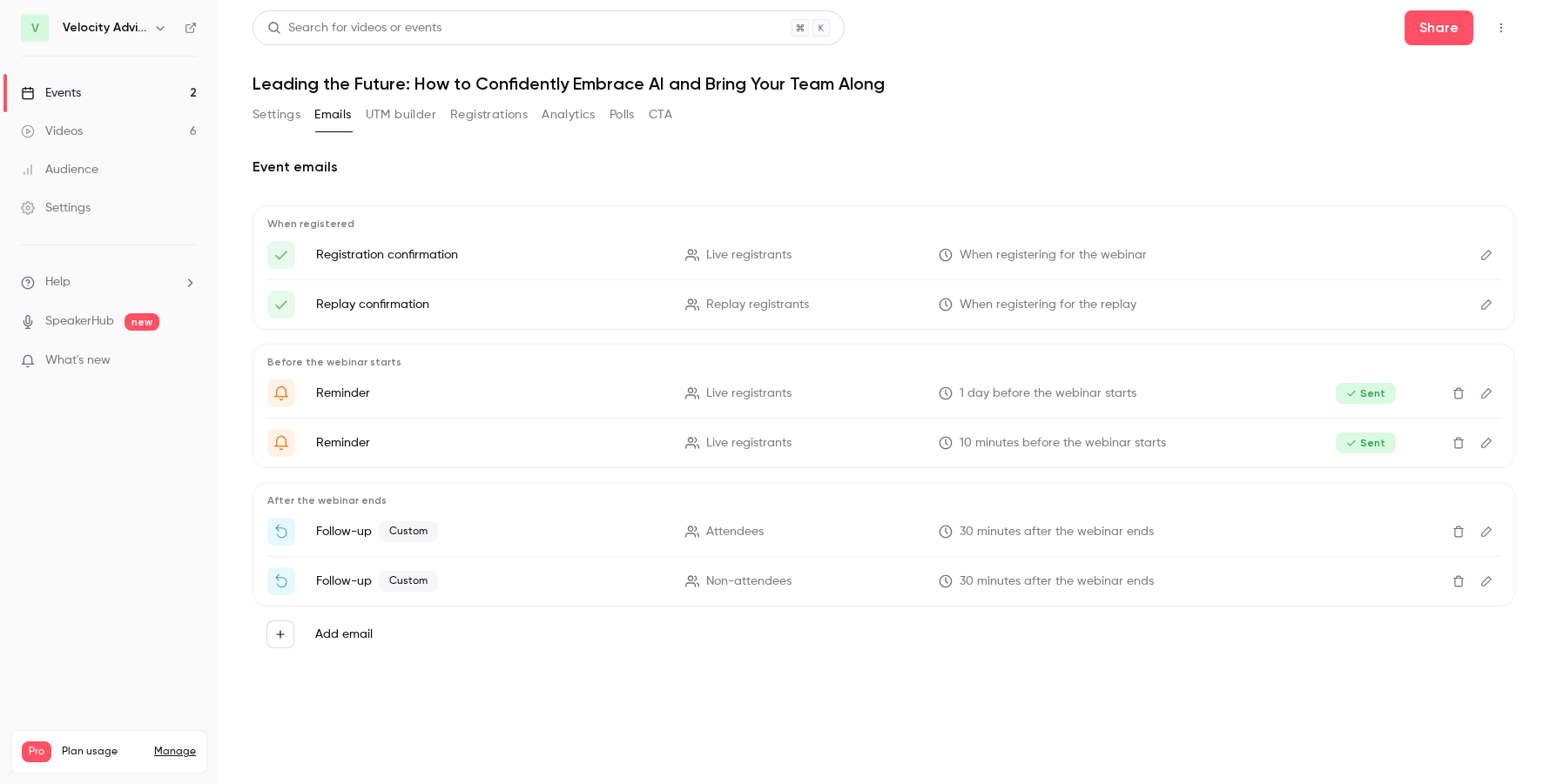
click at [514, 117] on button "Registrations" at bounding box center [488, 115] width 77 height 28
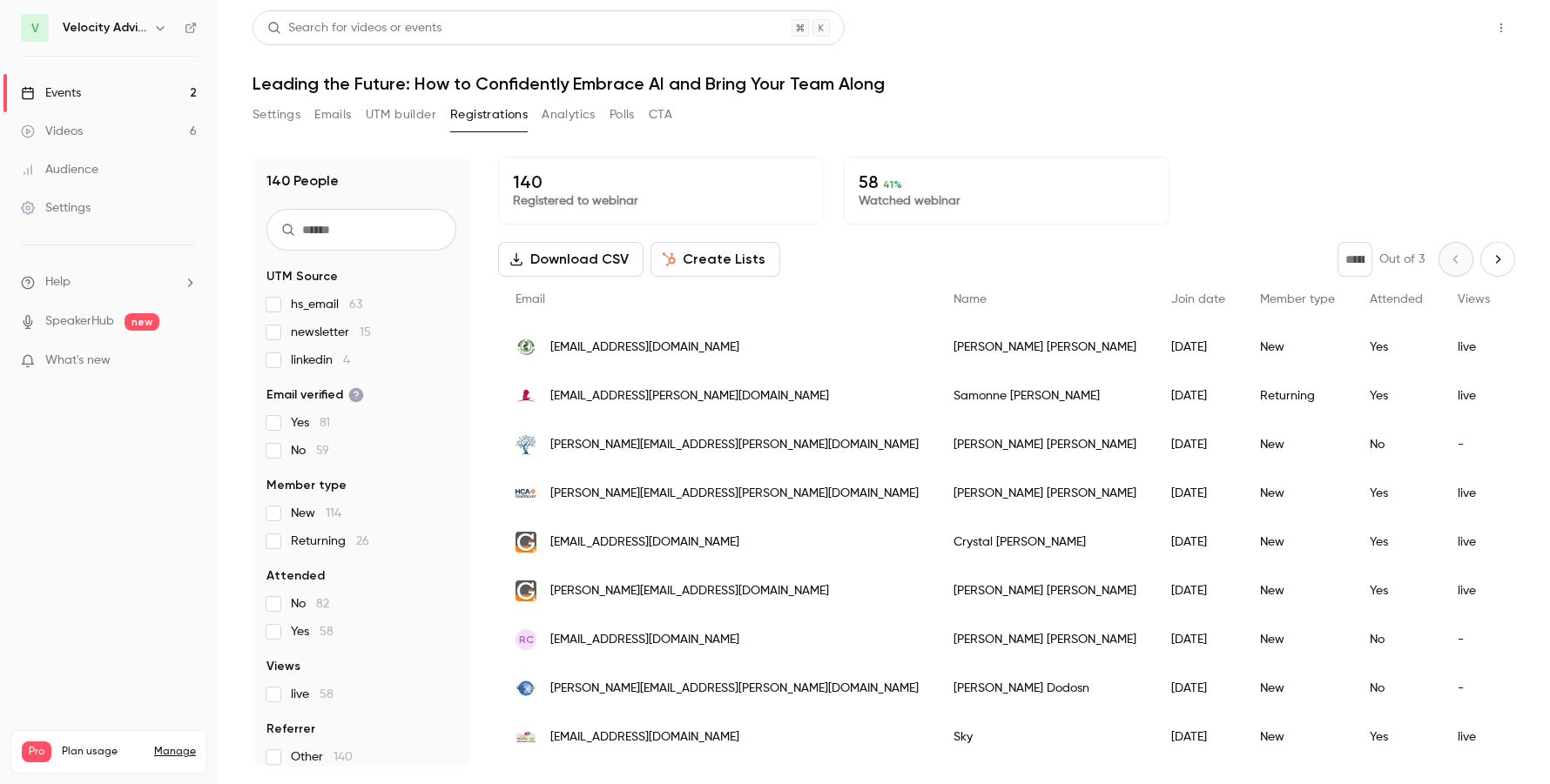
click at [1422, 29] on button "Share" at bounding box center [1438, 28] width 69 height 34
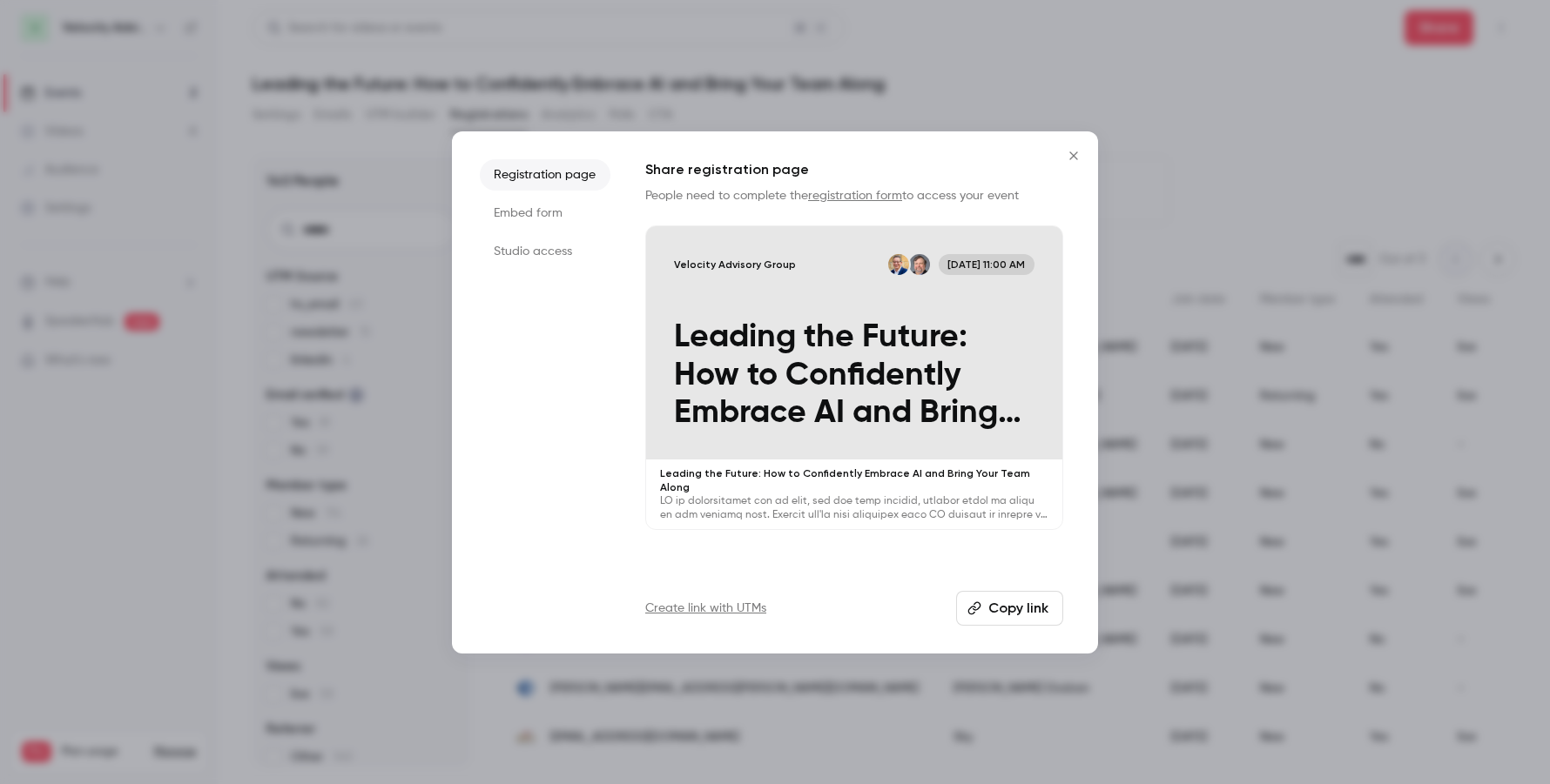
click at [991, 604] on button "Copy link" at bounding box center [1009, 608] width 107 height 34
click at [1083, 161] on icon "Close" at bounding box center [1073, 156] width 21 height 14
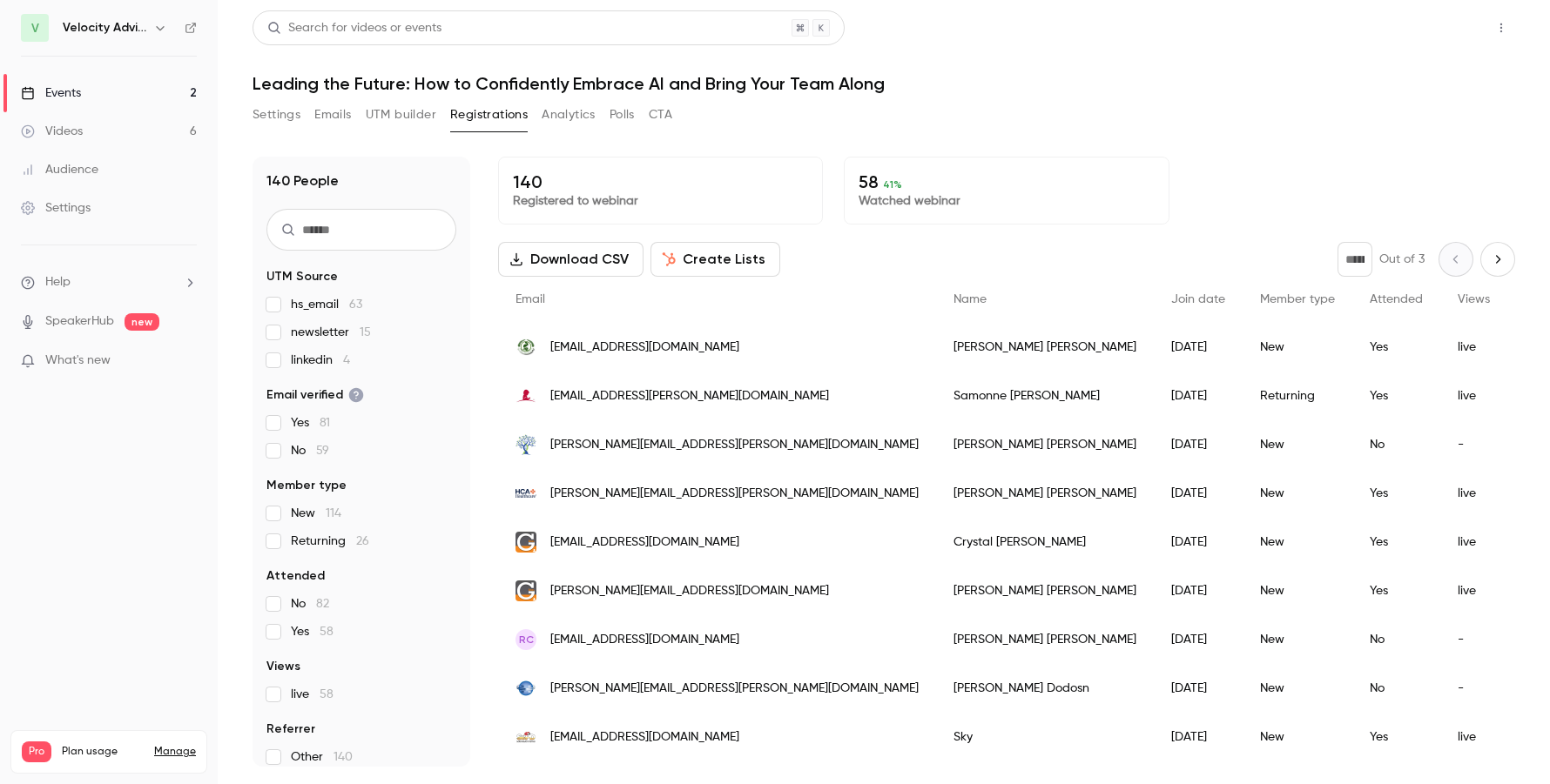
click at [1449, 24] on button "Share" at bounding box center [1438, 28] width 69 height 34
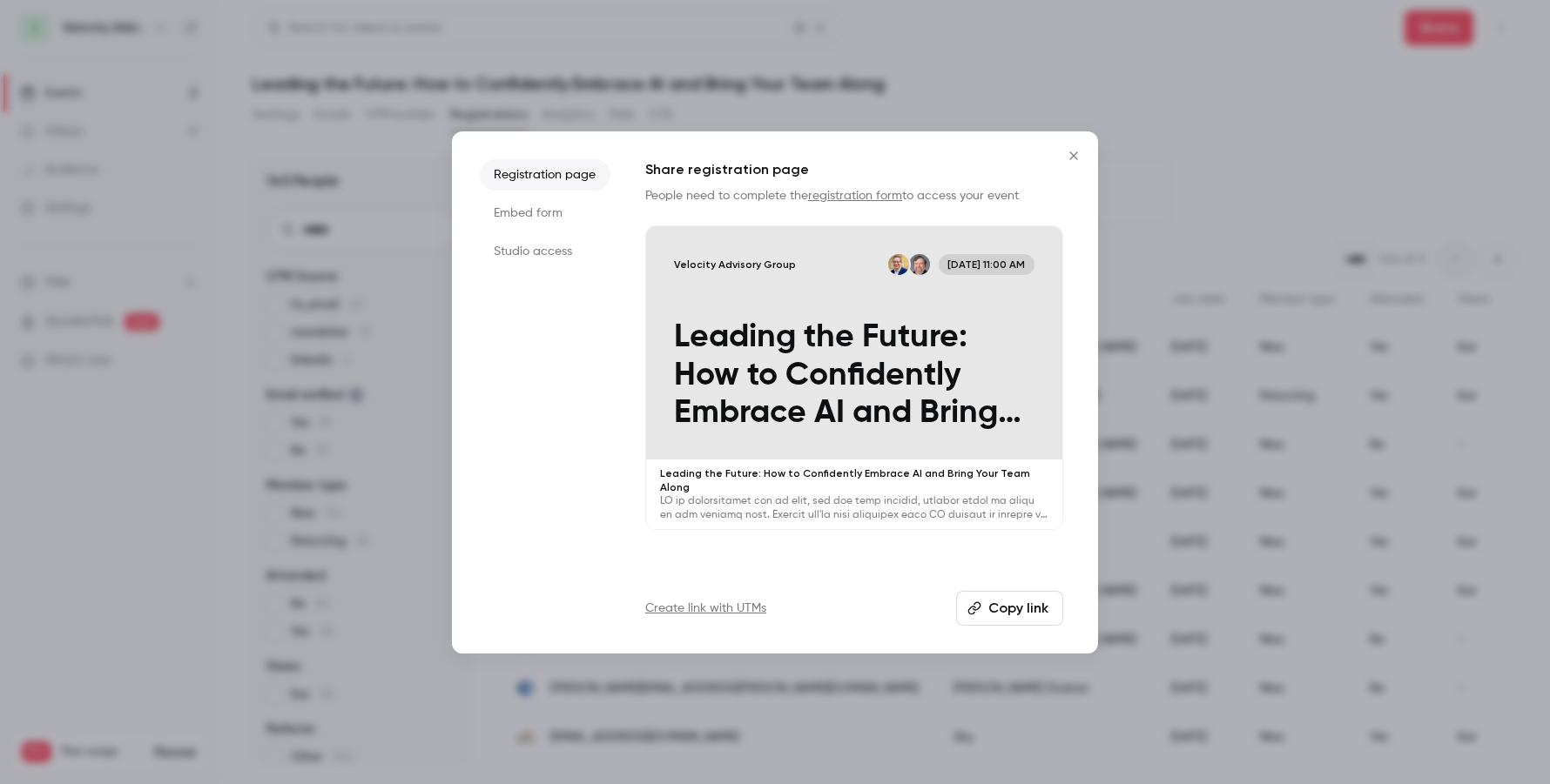
drag, startPoint x: 1015, startPoint y: 612, endPoint x: 1015, endPoint y: 546, distance: 66.0
click at [1015, 612] on button "Copy link" at bounding box center [1009, 608] width 107 height 34
click at [1071, 158] on icon "Close" at bounding box center [1072, 156] width 8 height 8
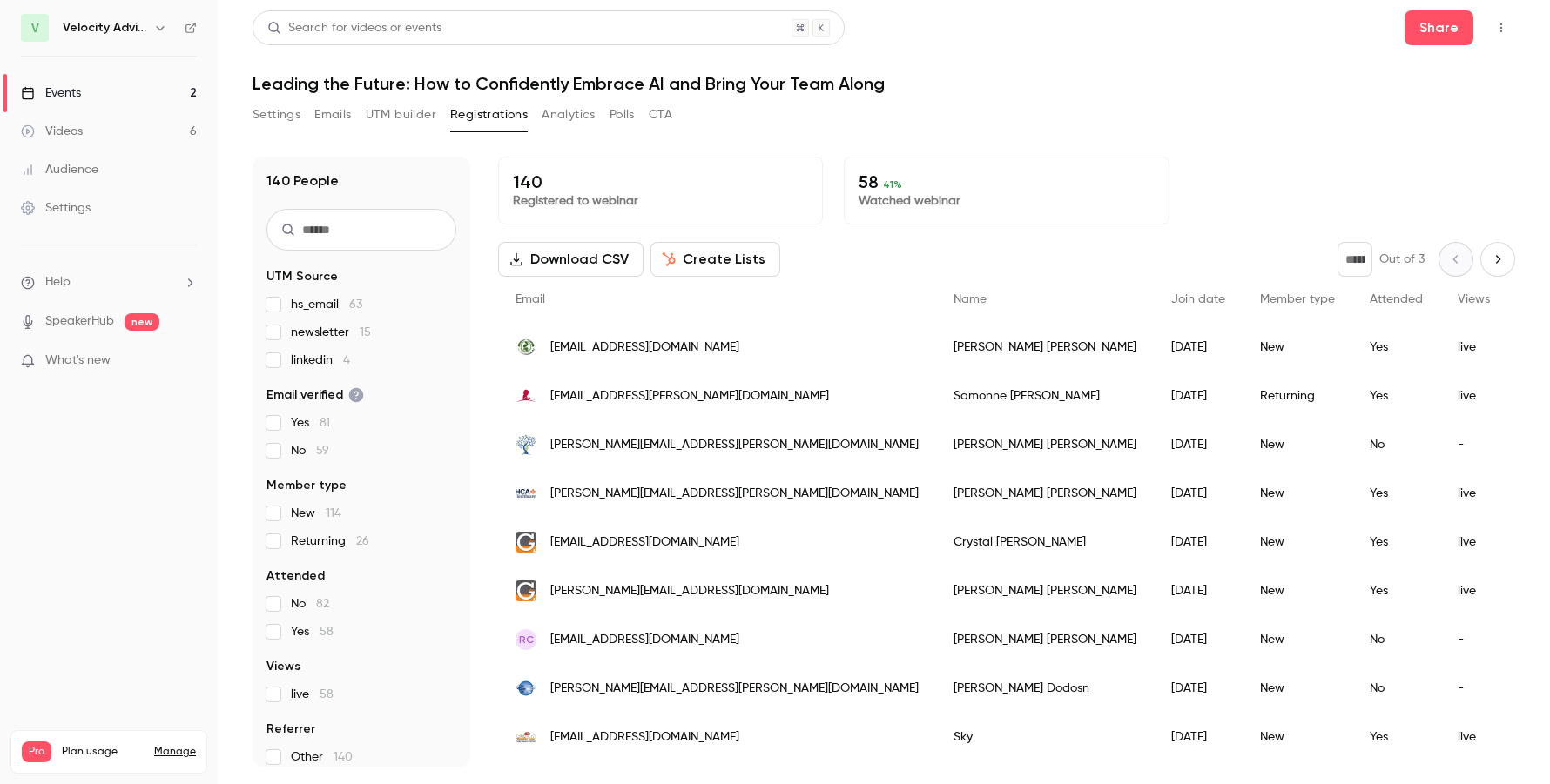
click at [99, 95] on link "Events 2" at bounding box center [109, 93] width 218 height 38
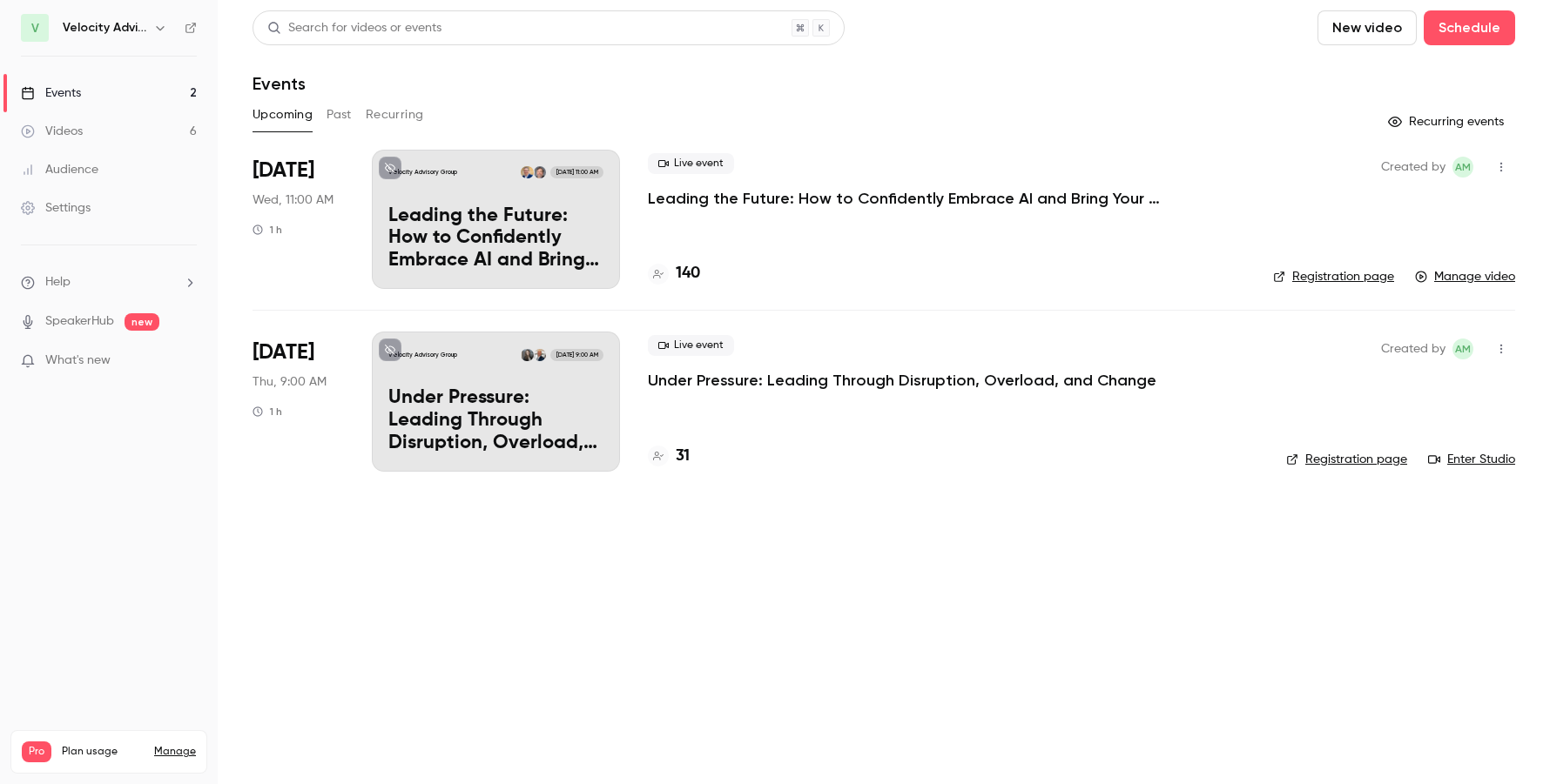
click at [1020, 205] on p "Leading the Future: How to Confidently Embrace AI and Bring Your Team Along" at bounding box center [908, 199] width 522 height 21
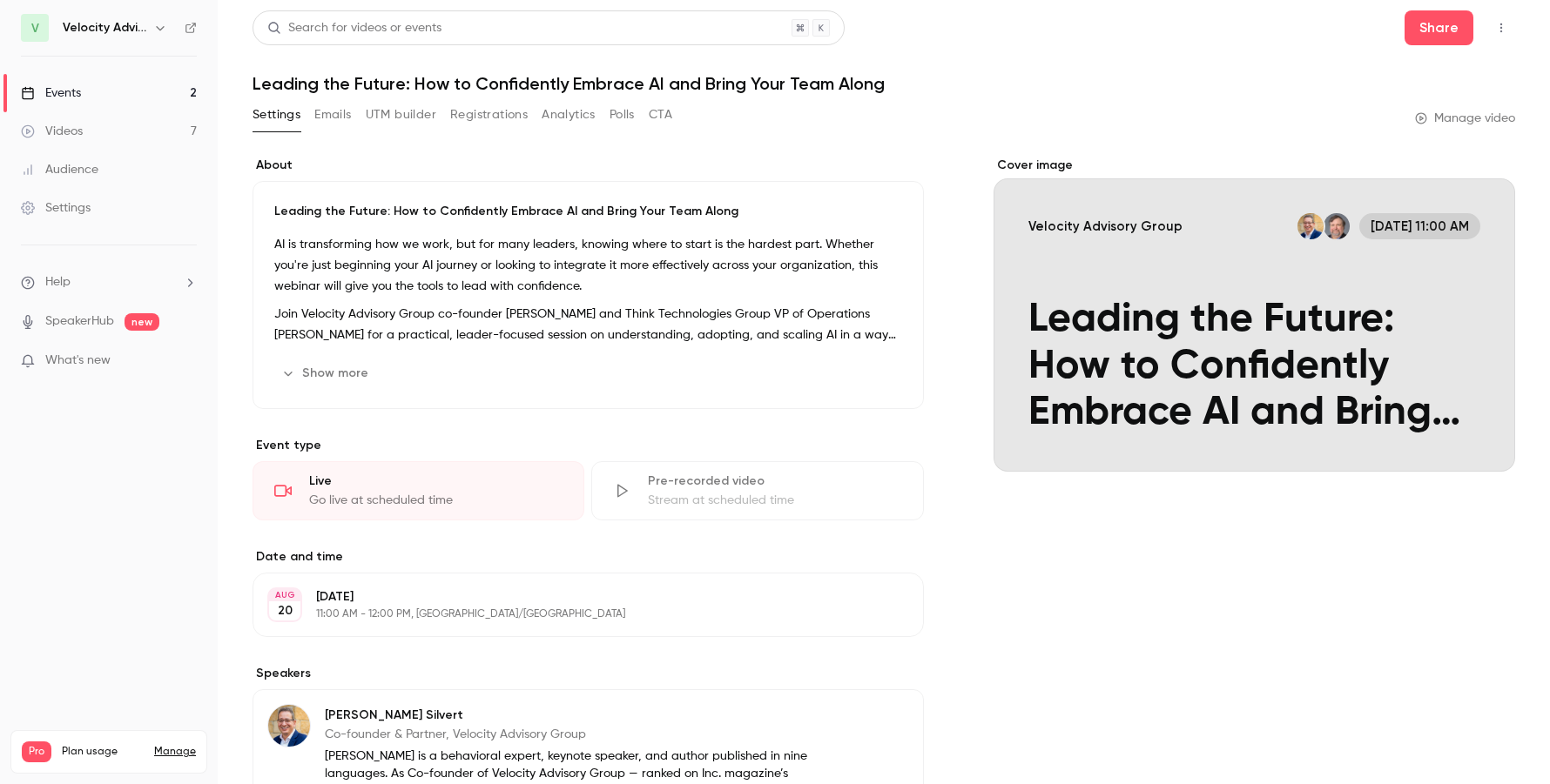
click at [334, 119] on button "Emails" at bounding box center [332, 115] width 36 height 28
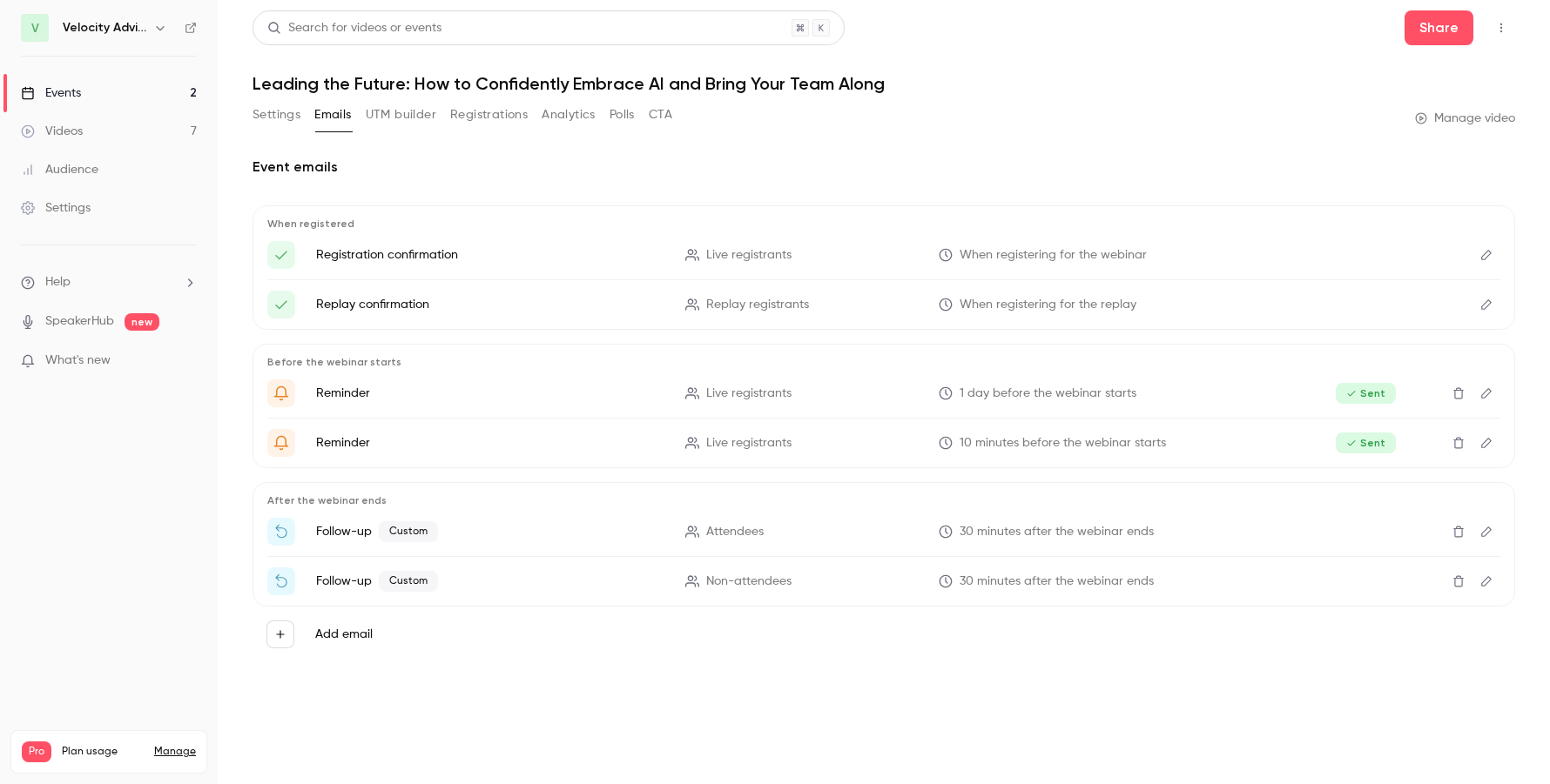
click at [458, 118] on button "Registrations" at bounding box center [488, 115] width 77 height 28
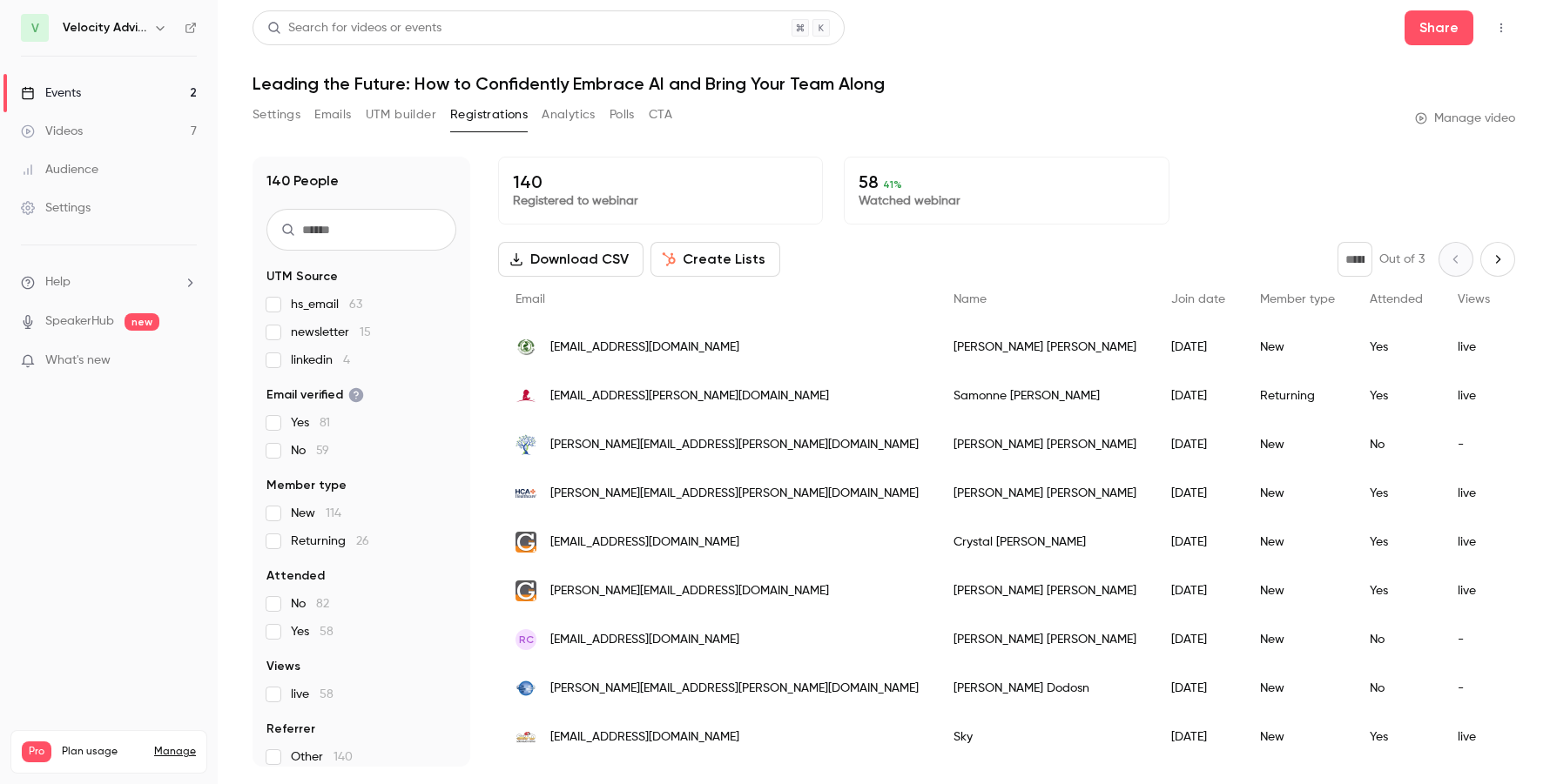
click at [399, 106] on button "UTM builder" at bounding box center [401, 115] width 71 height 28
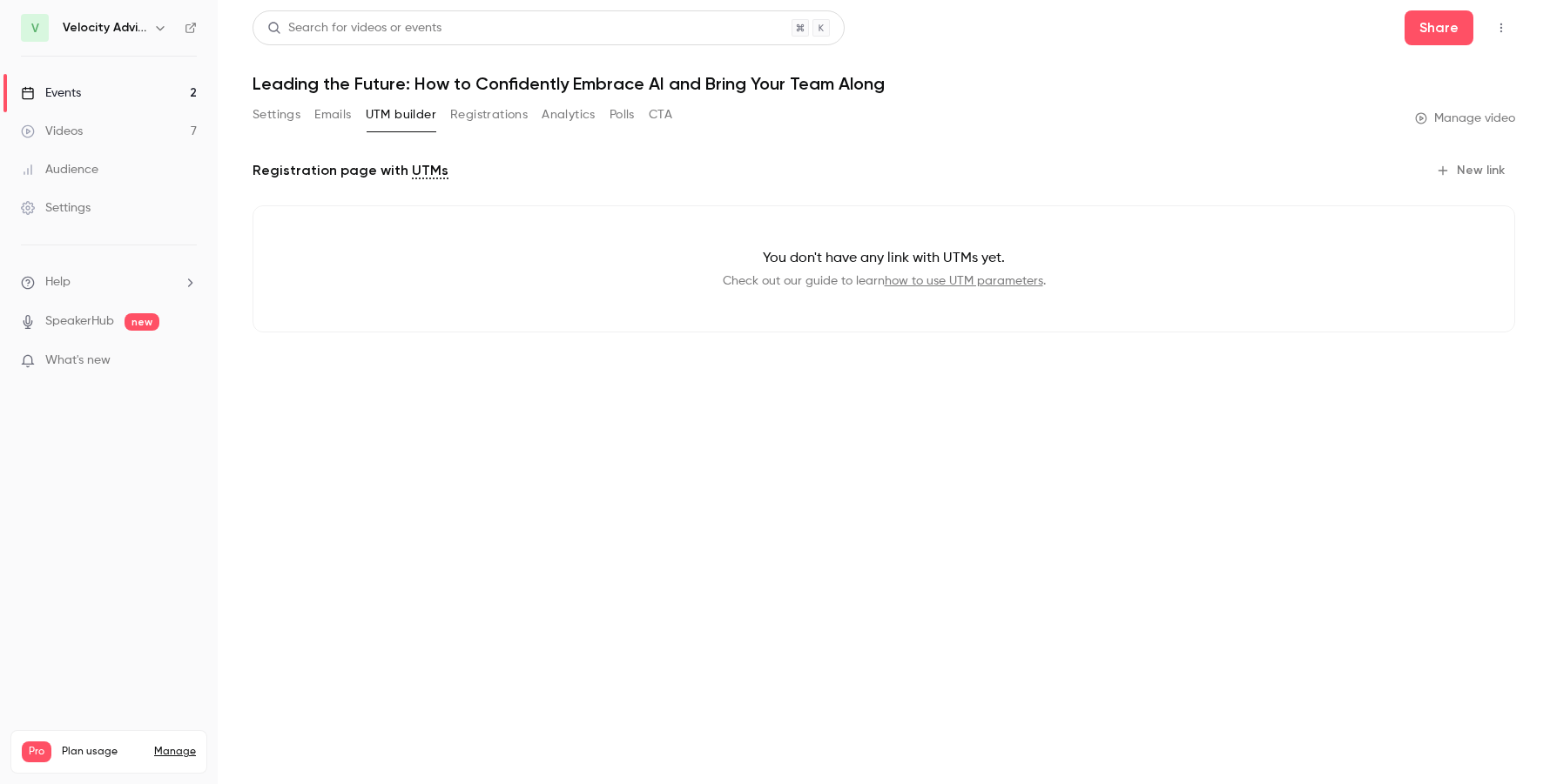
click at [279, 117] on button "Settings" at bounding box center [276, 115] width 48 height 28
